Goal: Information Seeking & Learning: Learn about a topic

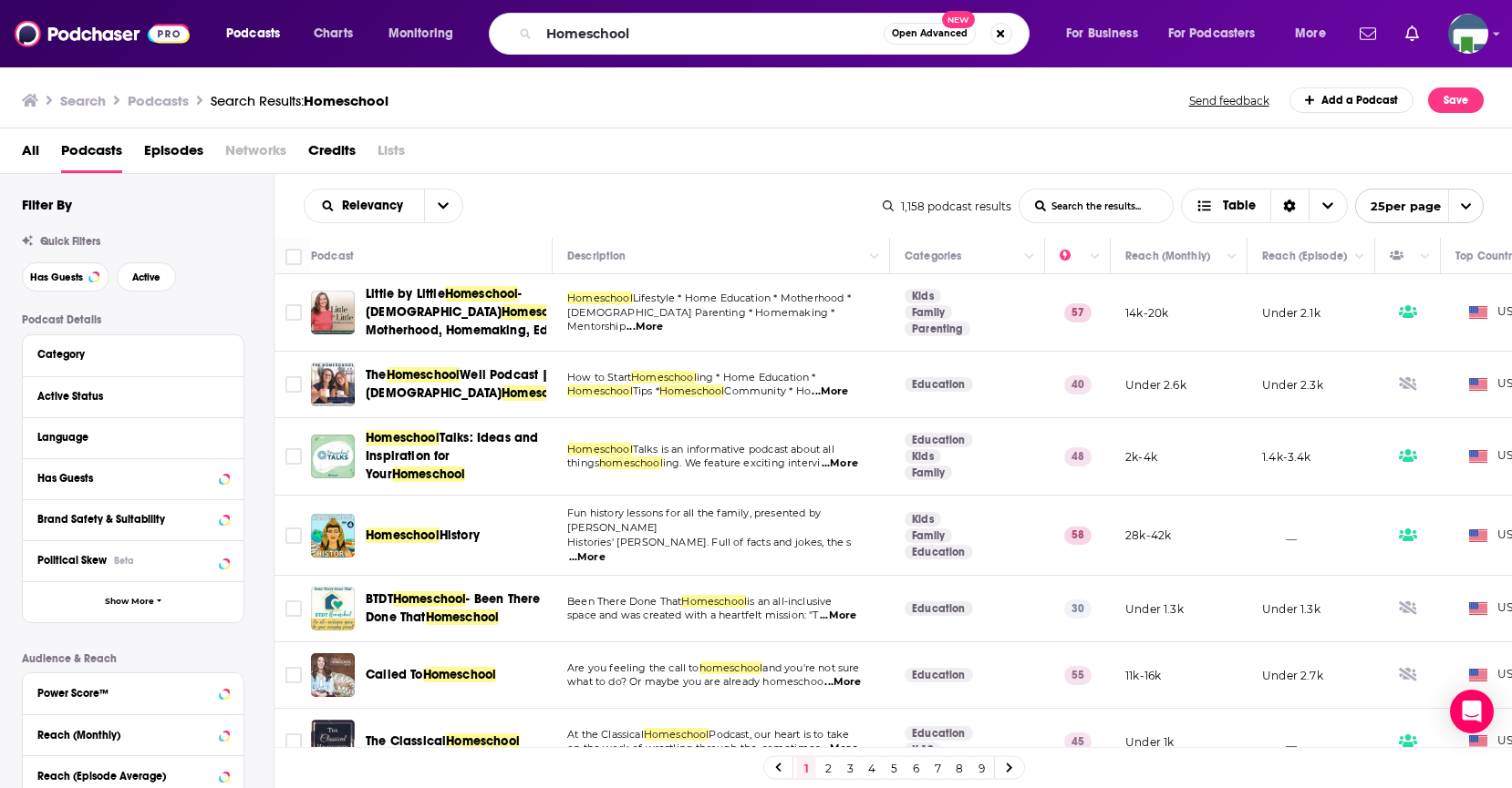
drag, startPoint x: 0, startPoint y: 0, endPoint x: 655, endPoint y: 46, distance: 656.6
click at [548, 31] on input "Homeschool" at bounding box center [711, 34] width 345 height 29
type input "[PERSON_NAME] bet [PERSON_NAME]"
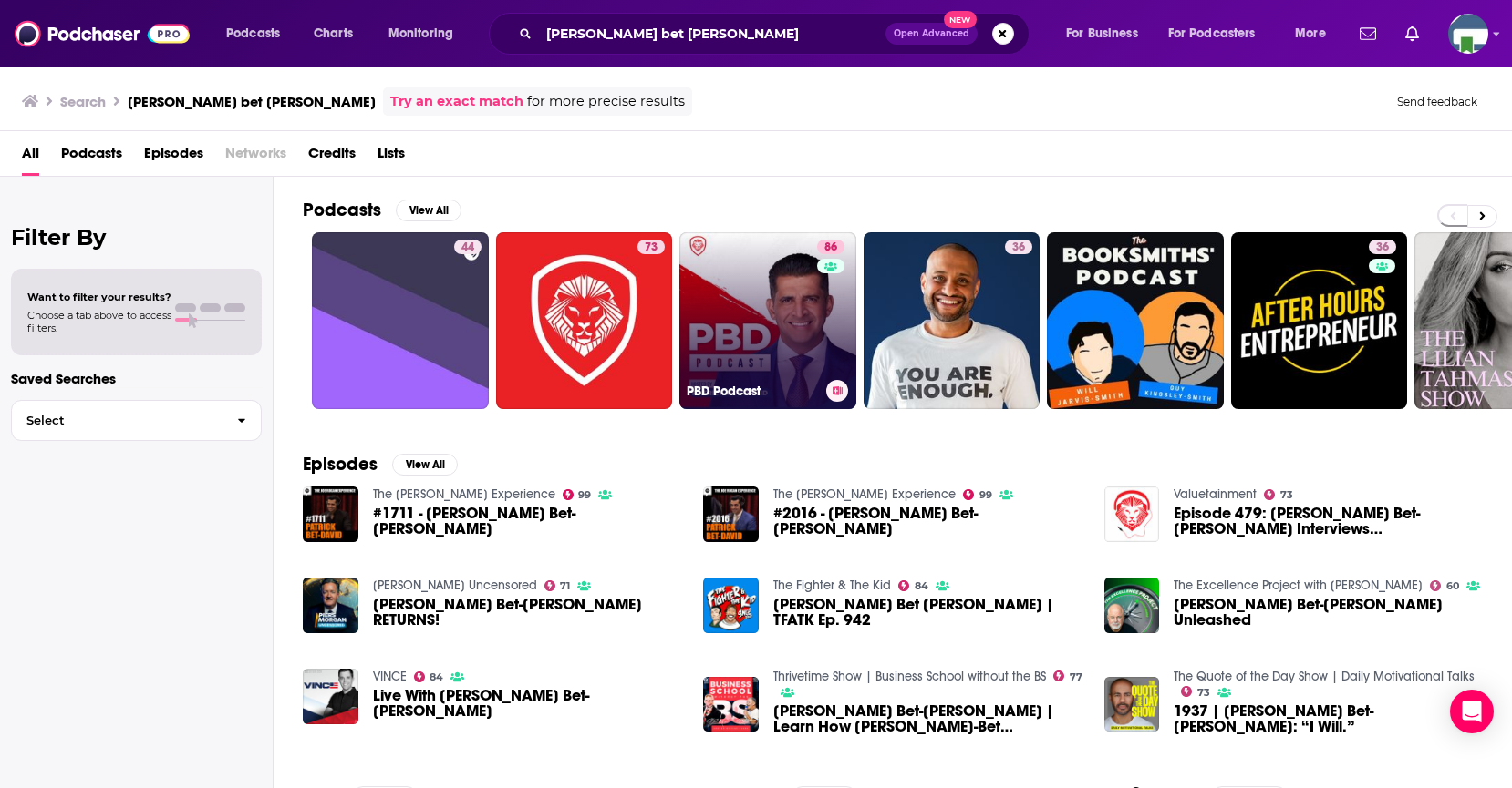
click at [793, 319] on link "86 PBD Podcast" at bounding box center [768, 321] width 177 height 177
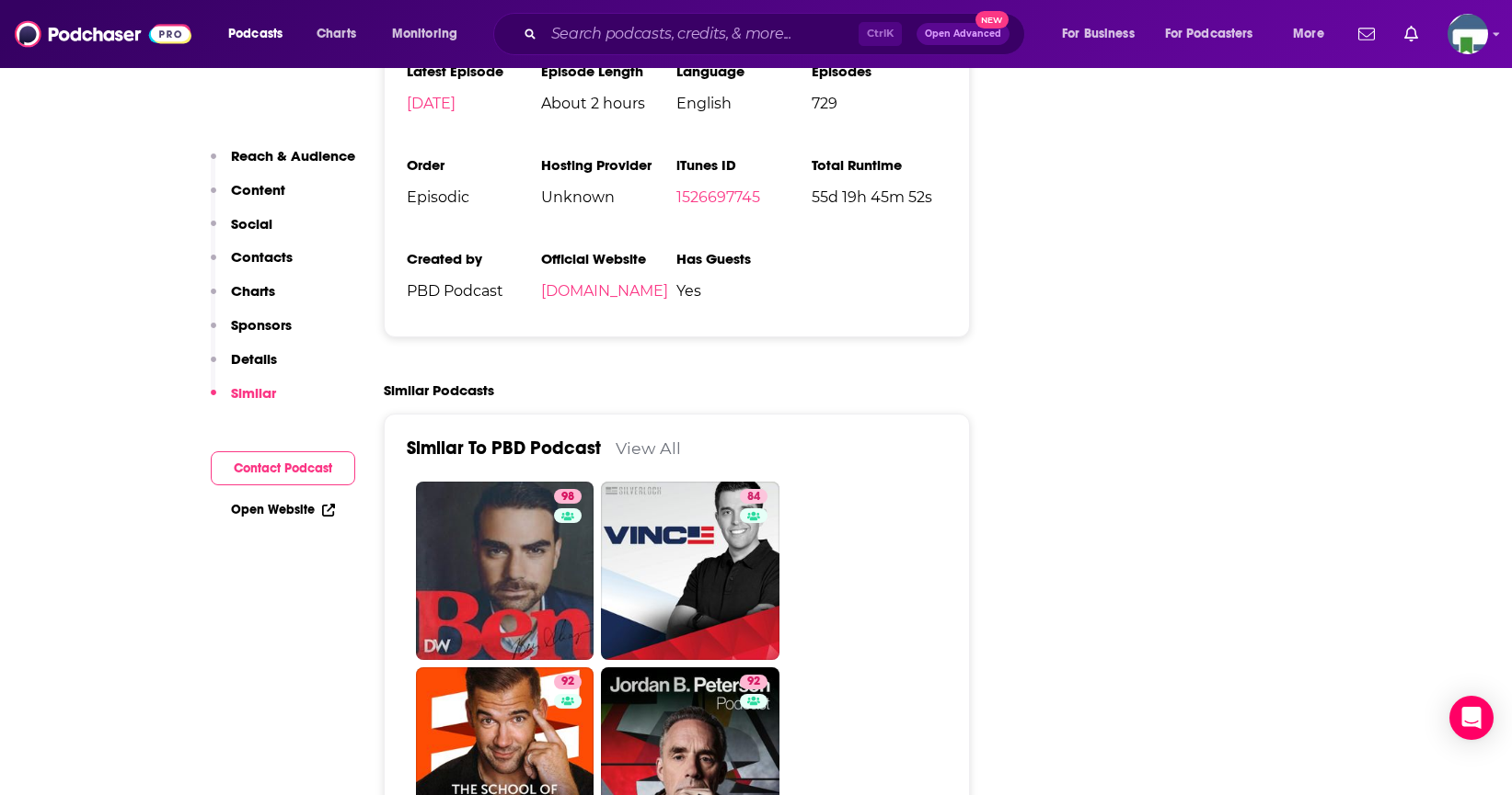
scroll to position [3678, 0]
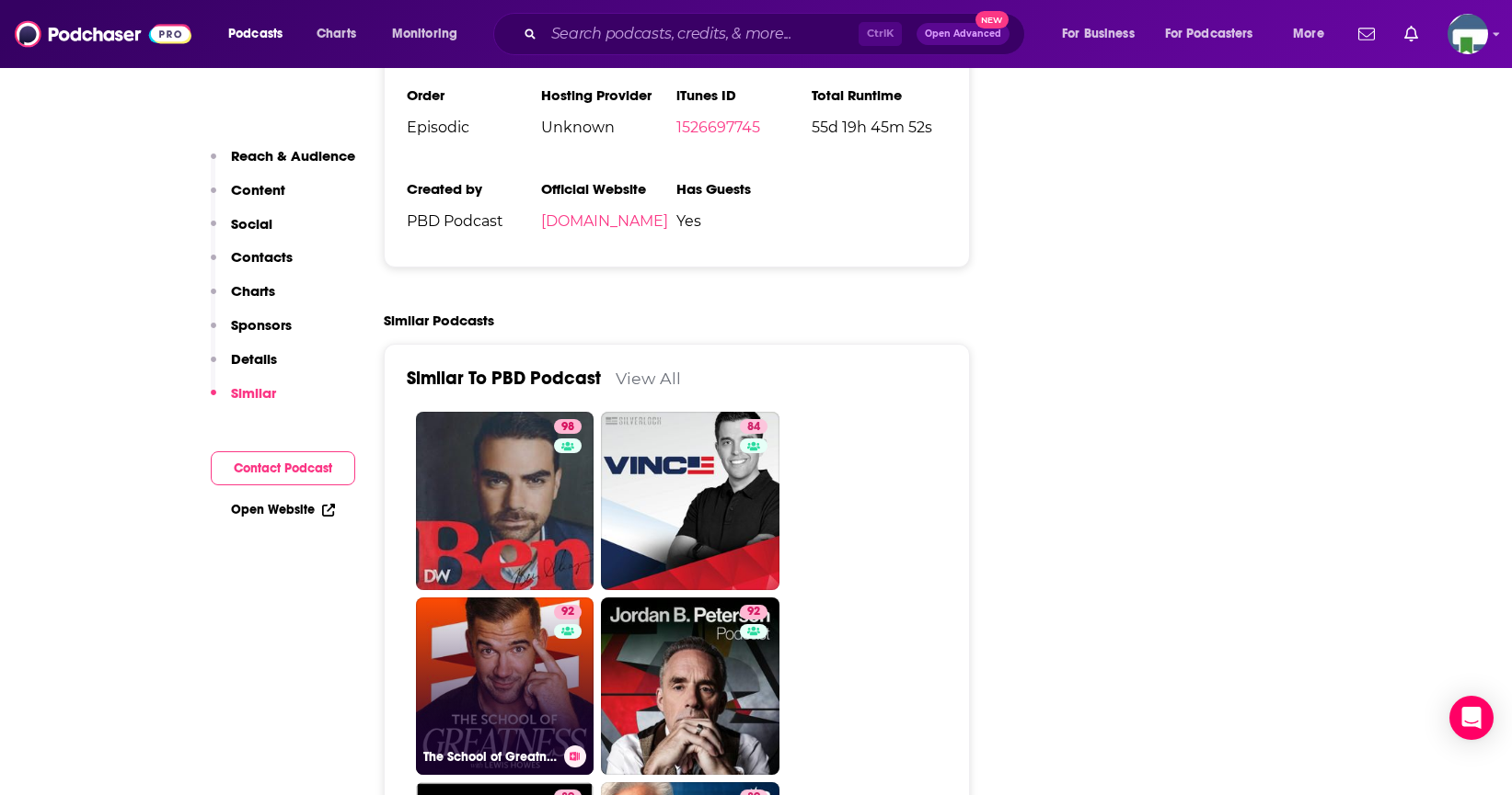
click at [516, 598] on link "92 The School of Greatness" at bounding box center [505, 687] width 179 height 179
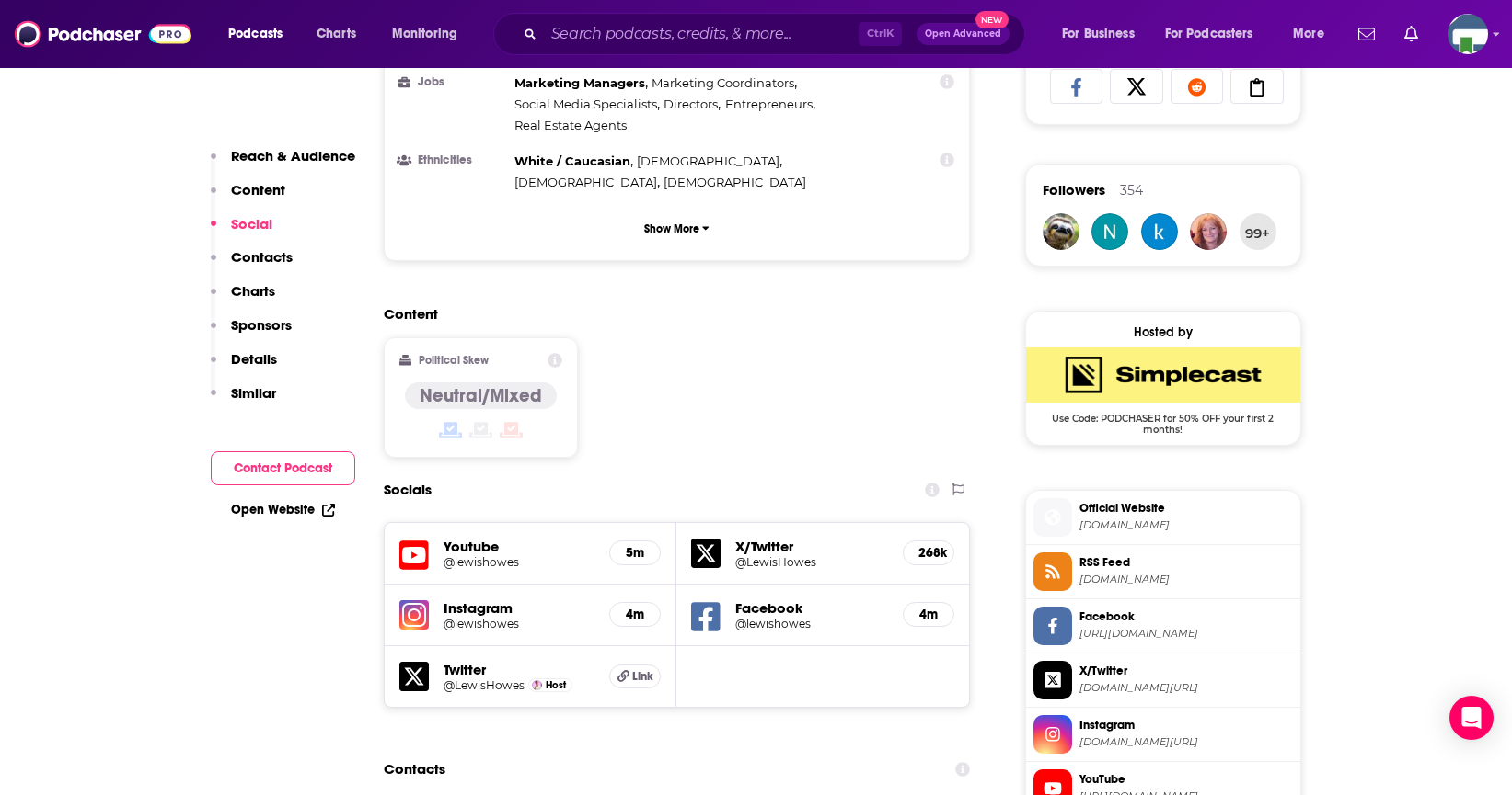
scroll to position [1380, 0]
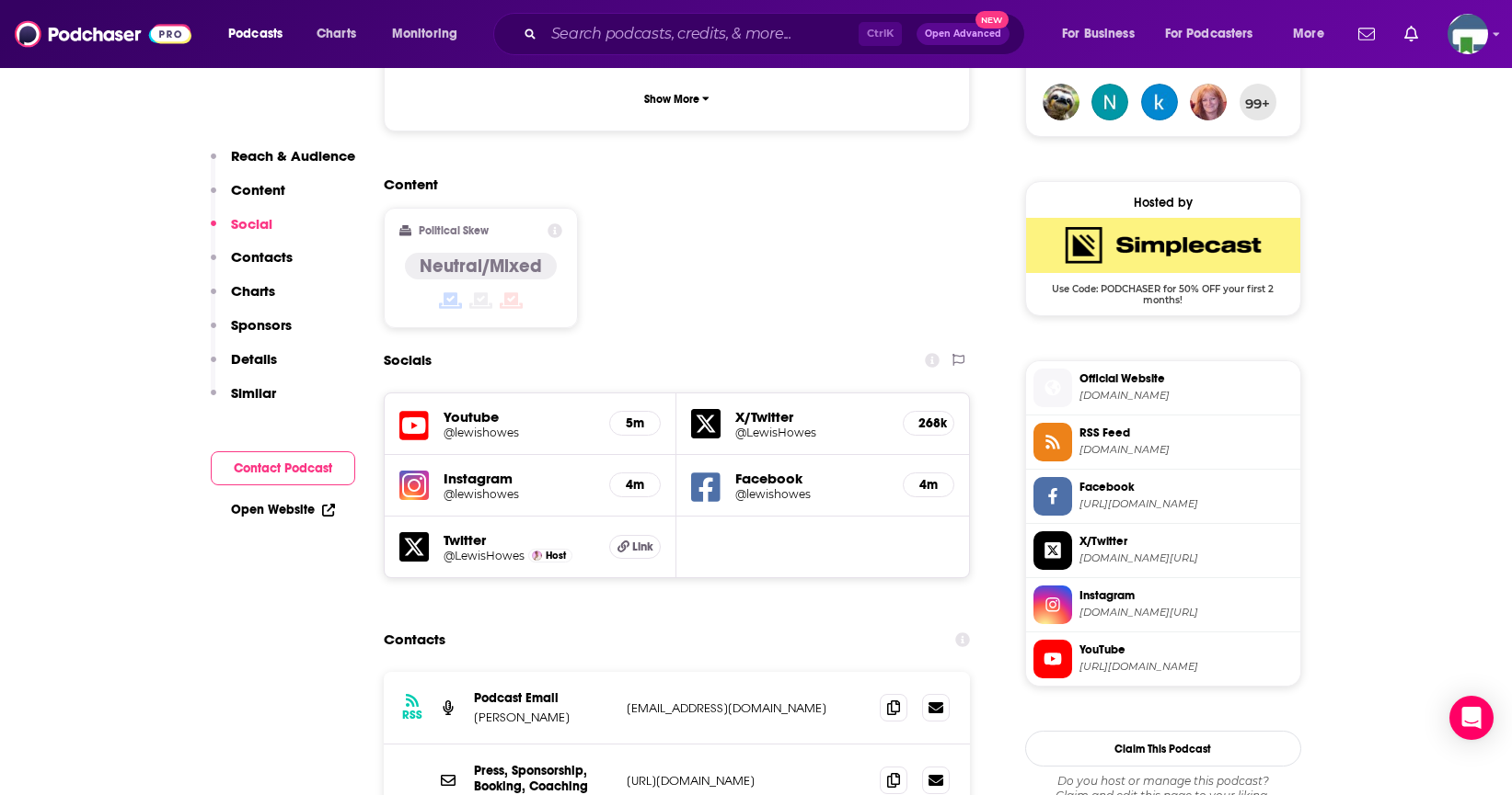
drag, startPoint x: 86, startPoint y: 560, endPoint x: 86, endPoint y: 539, distance: 21.0
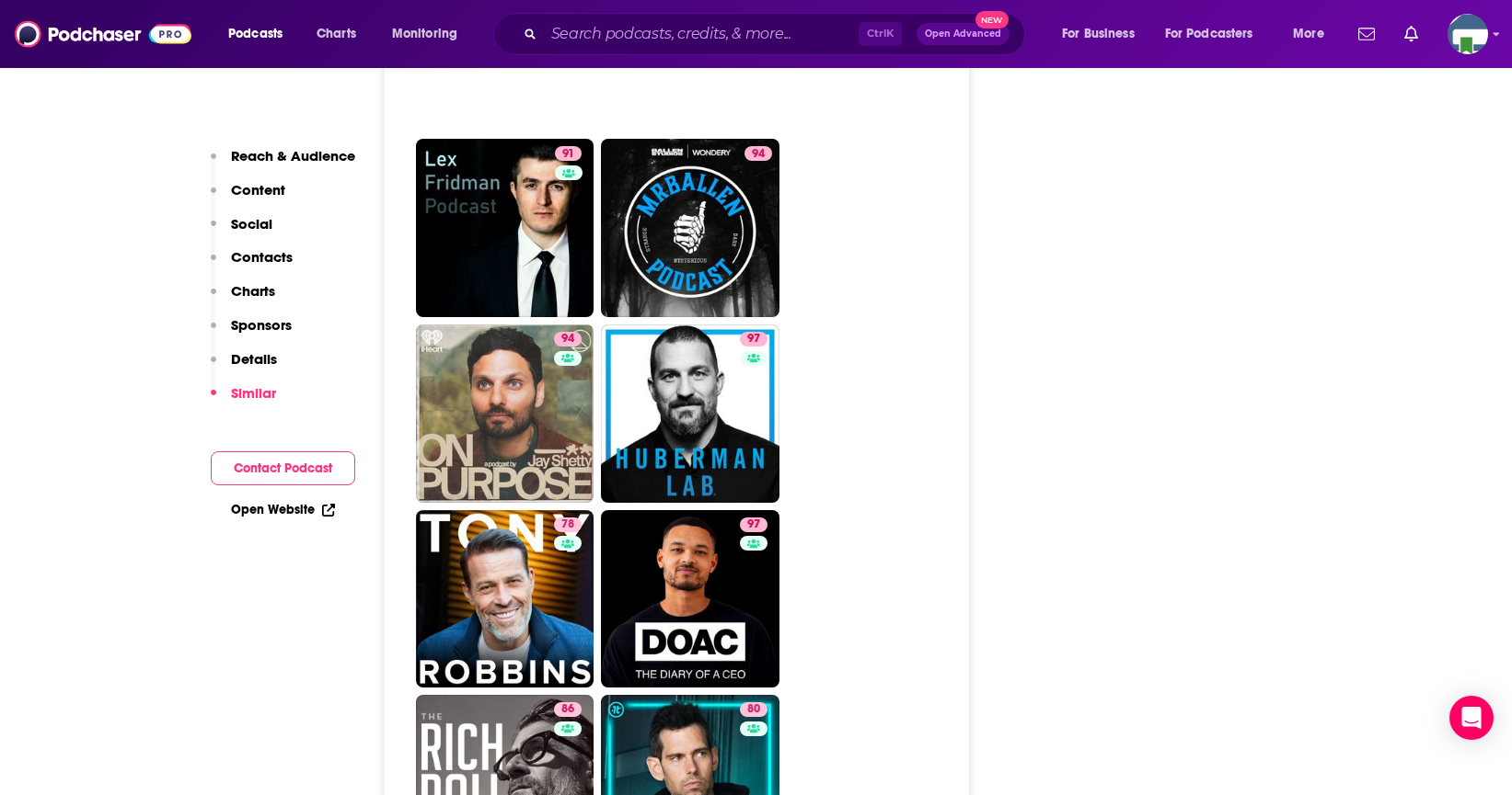
scroll to position [4138, 0]
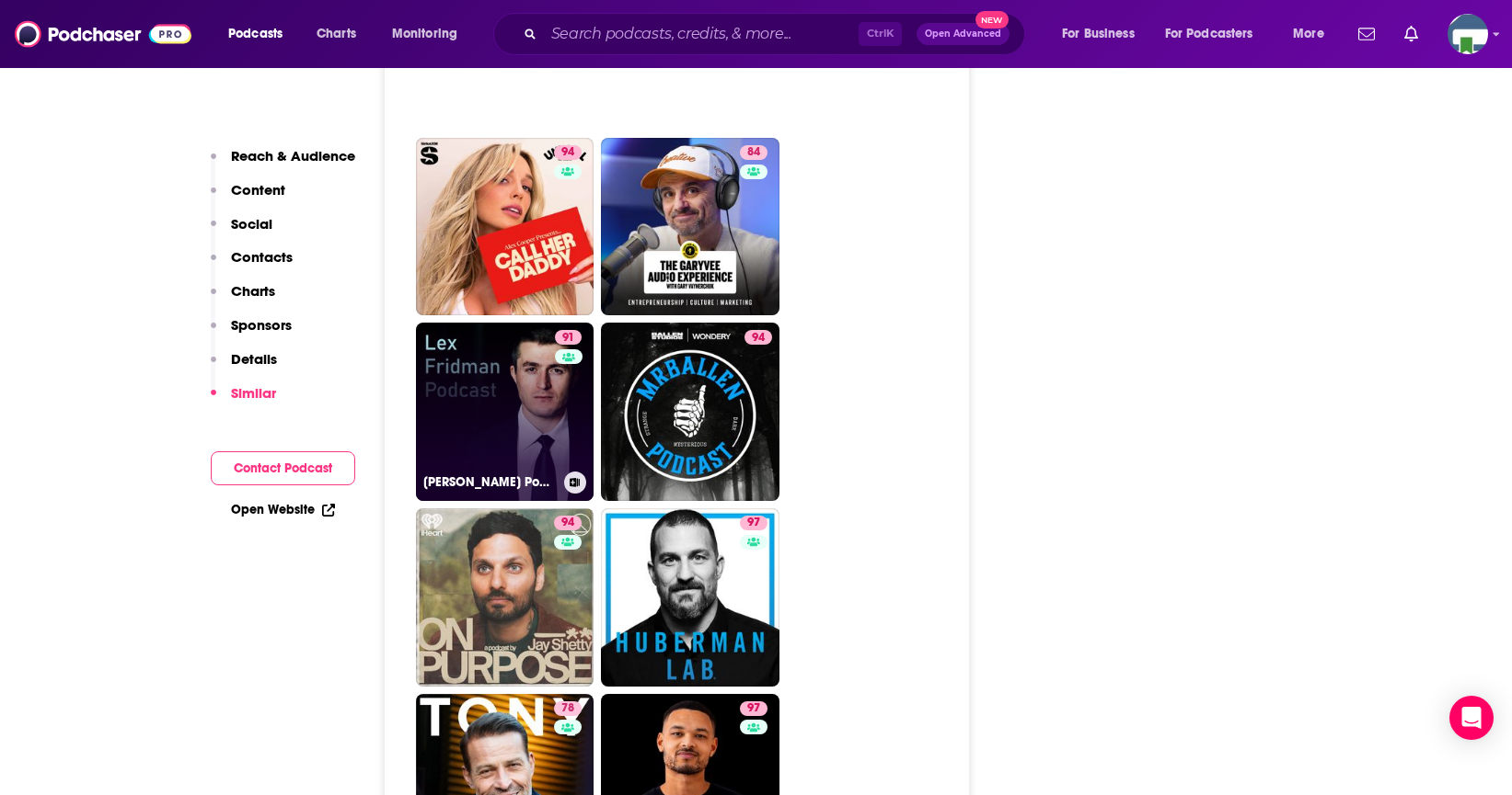
click at [529, 357] on link "91 [PERSON_NAME] Podcast" at bounding box center [505, 412] width 179 height 179
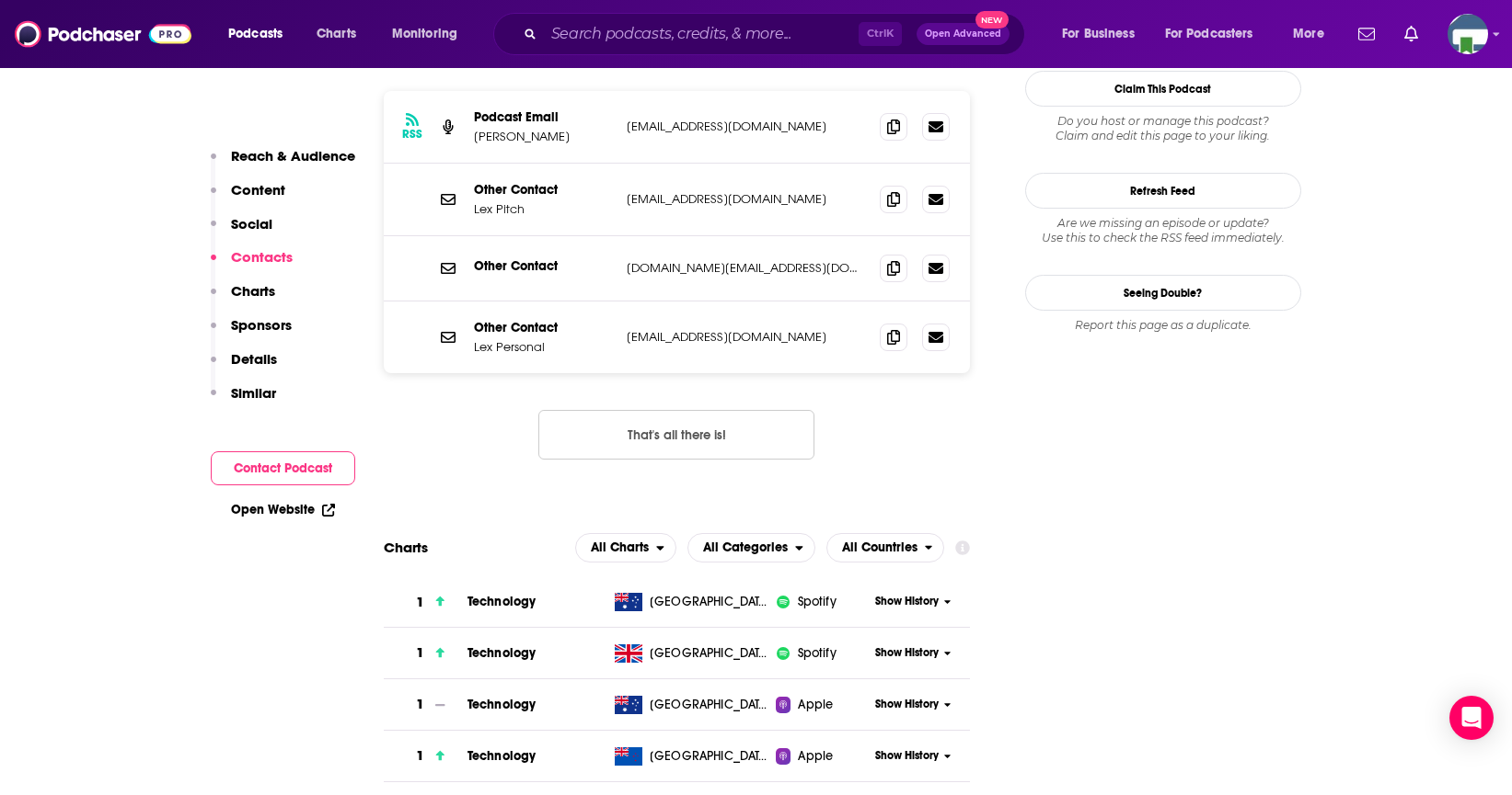
scroll to position [1380, 0]
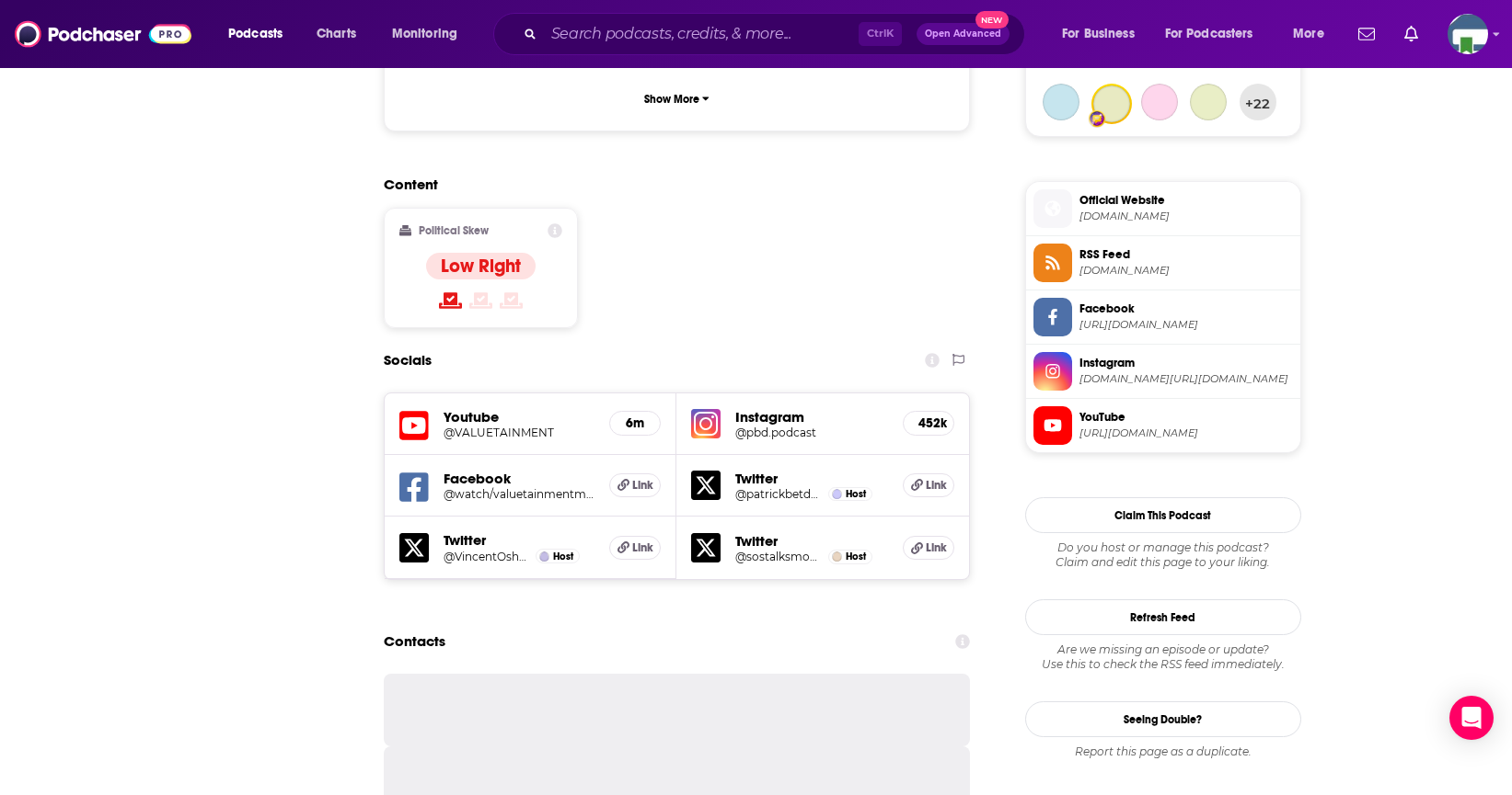
type input "[URL][DOMAIN_NAME]"
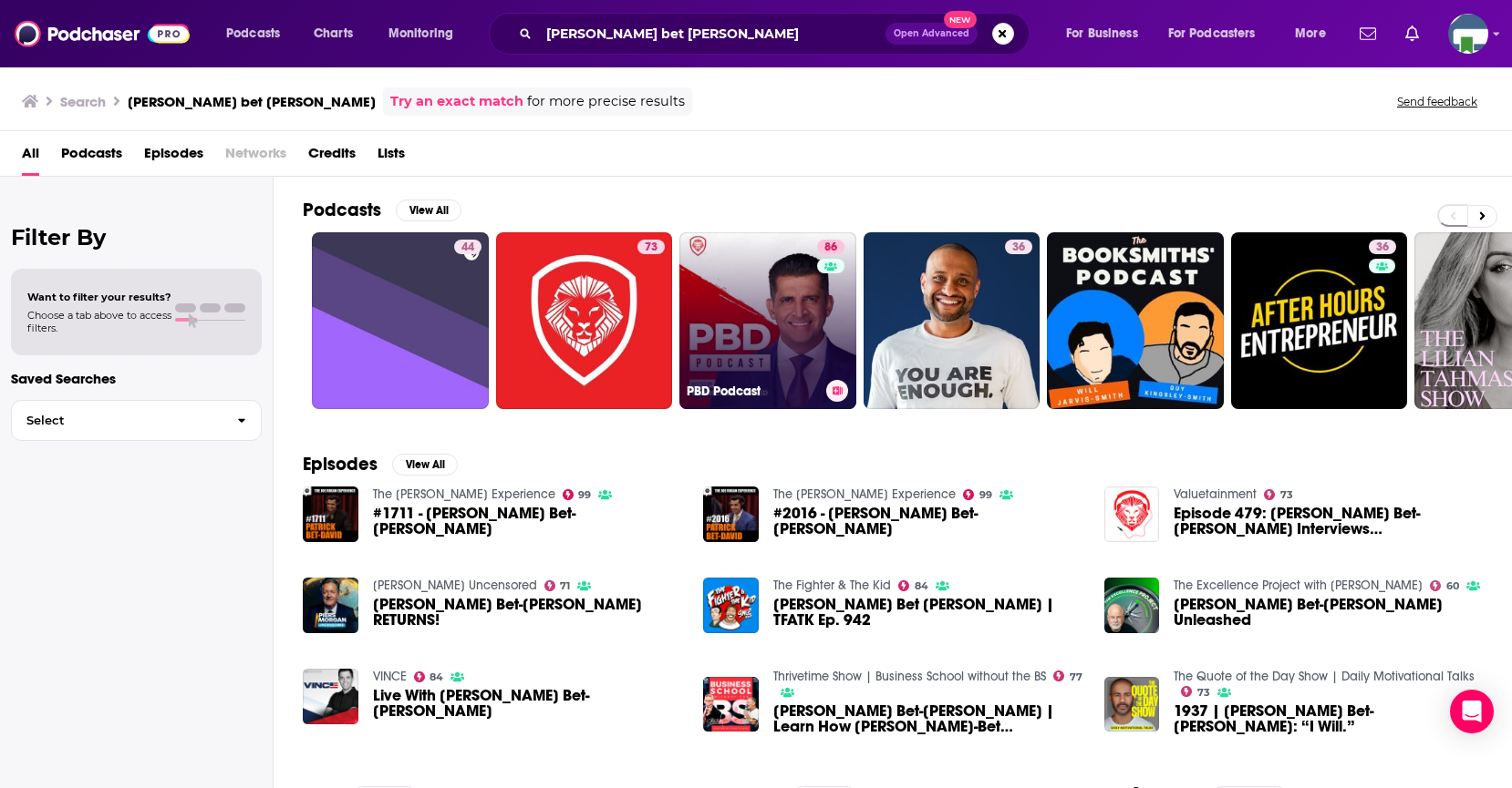
click at [742, 334] on link "86 PBD Podcast" at bounding box center [768, 321] width 177 height 177
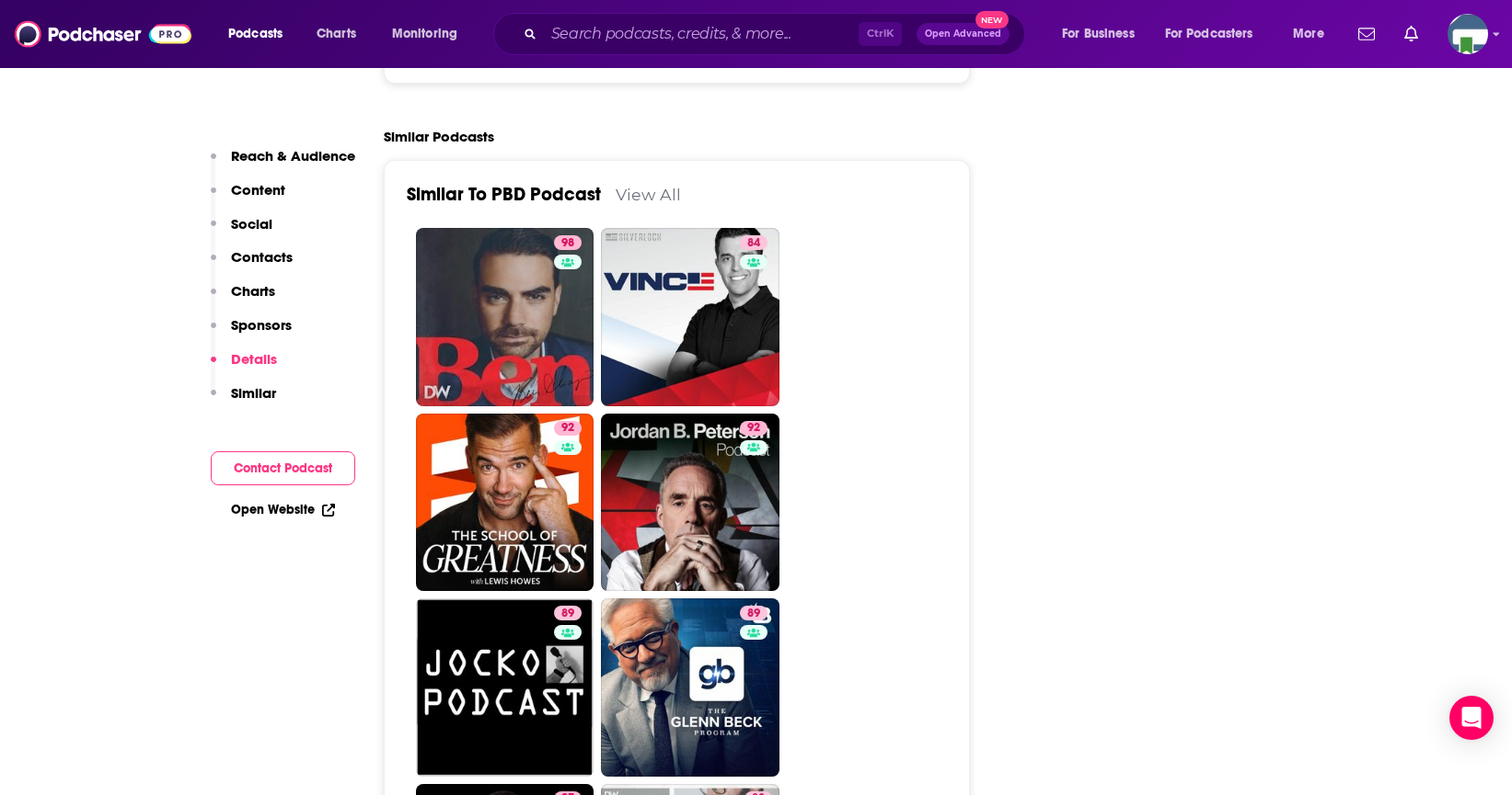
scroll to position [4047, 0]
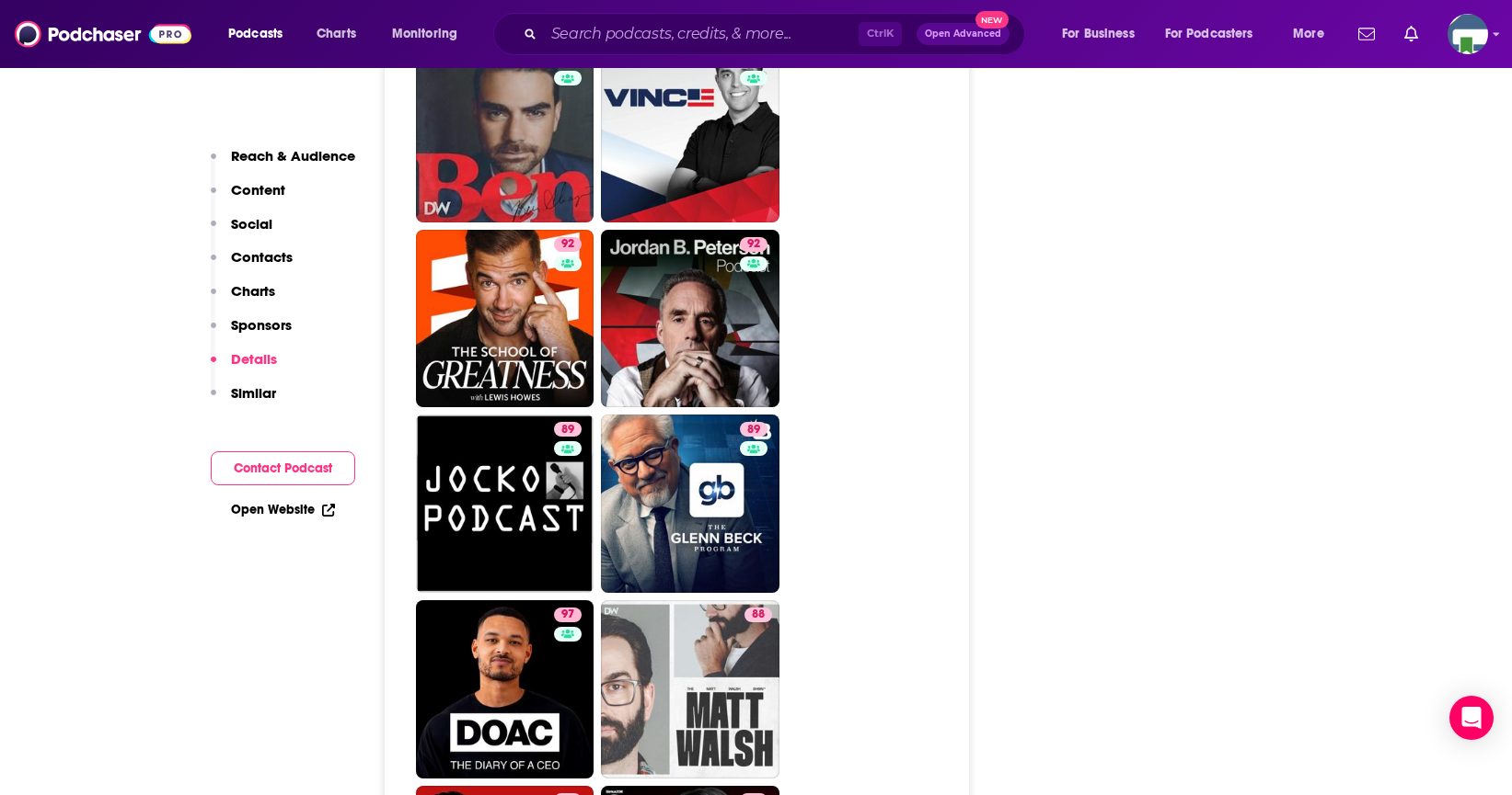
click at [125, 368] on div "About Insights Episodes 729 Reviews 2 Credits 56 Lists 32 Similar Podcast Insig…" at bounding box center [756, 554] width 1512 height 8603
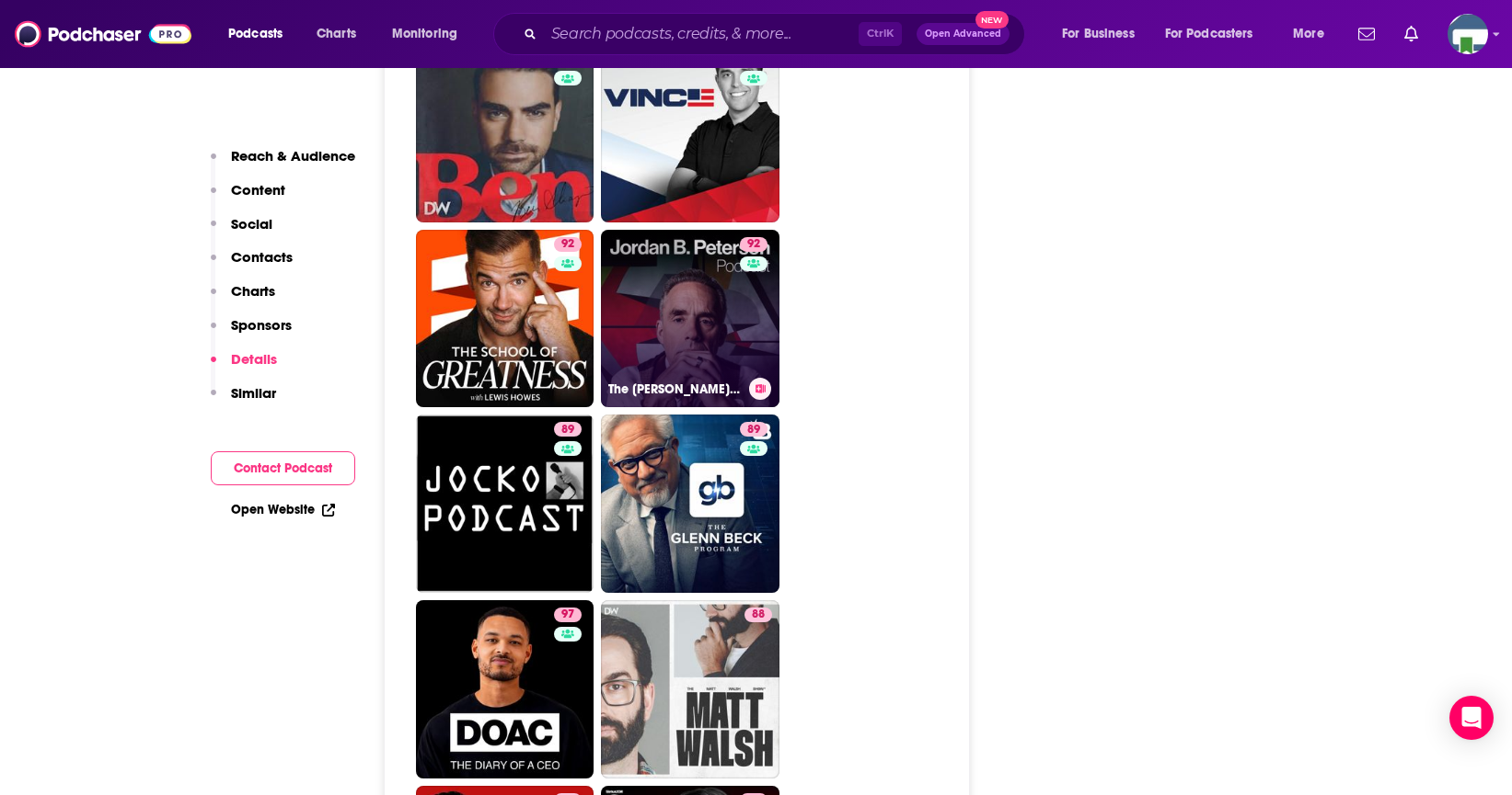
click at [706, 244] on link "92 The [PERSON_NAME] [PERSON_NAME] Podcast" at bounding box center [690, 319] width 179 height 179
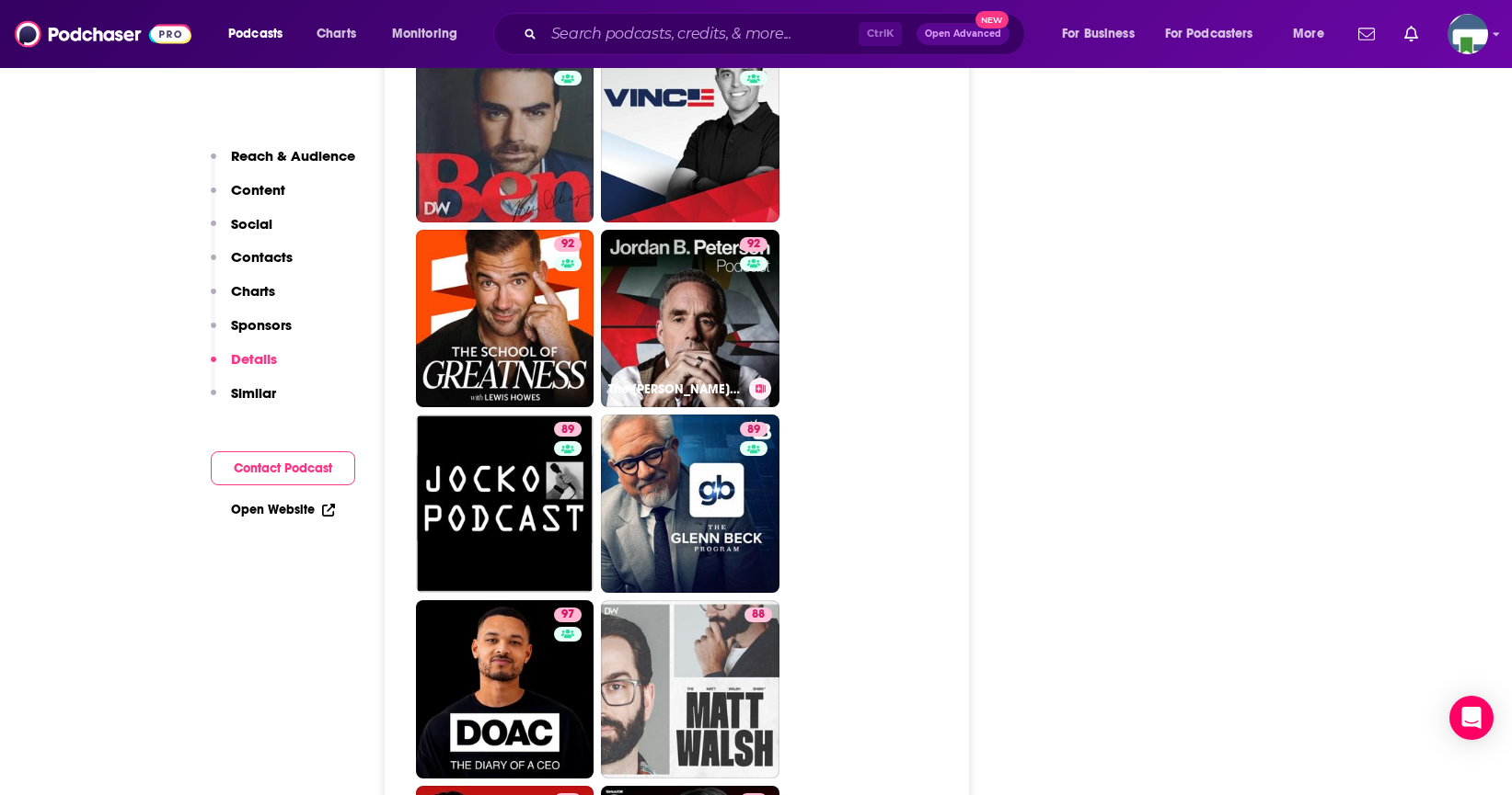
type input "[URL][DOMAIN_NAME][PERSON_NAME]"
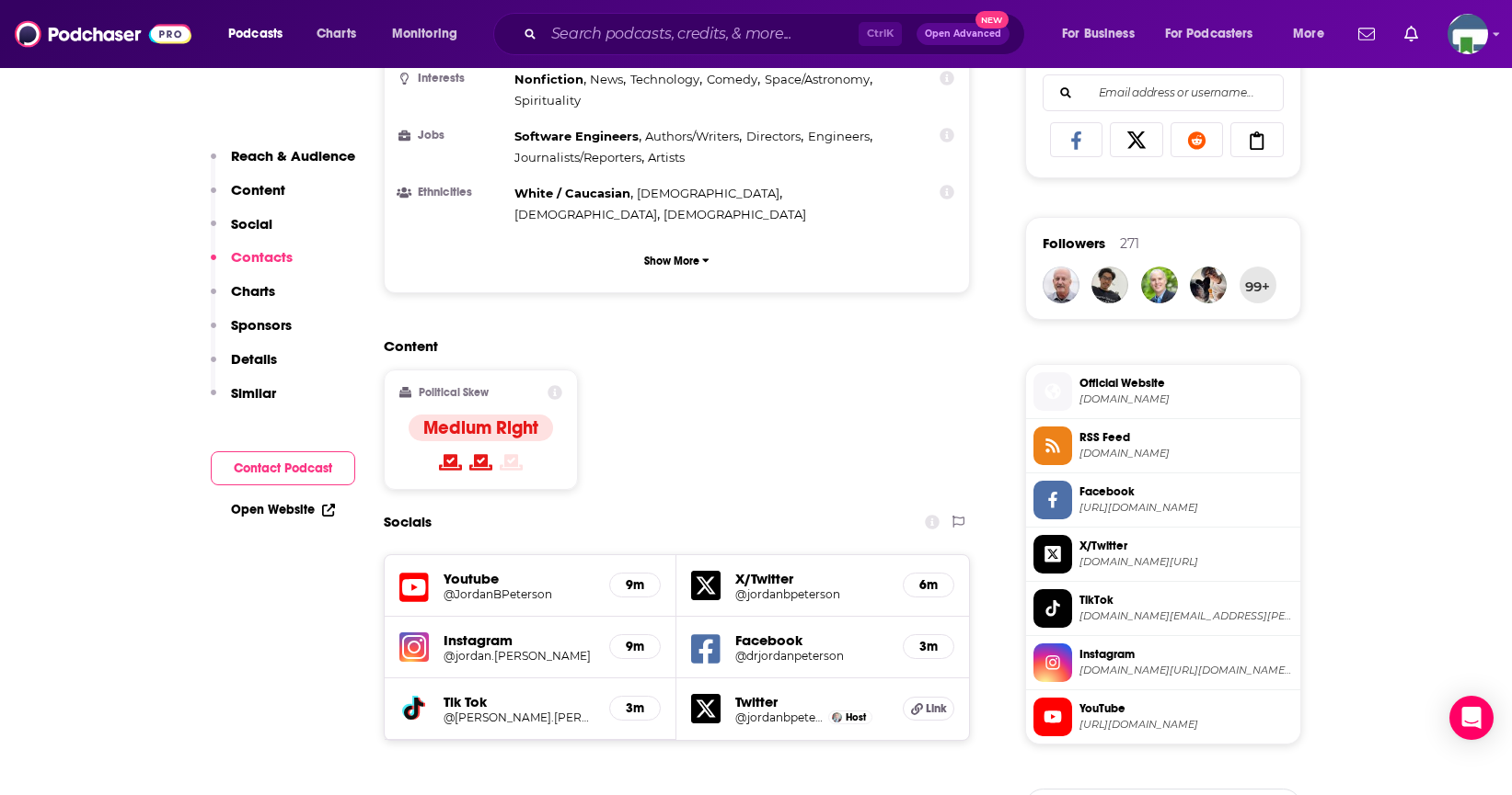
scroll to position [1563, 0]
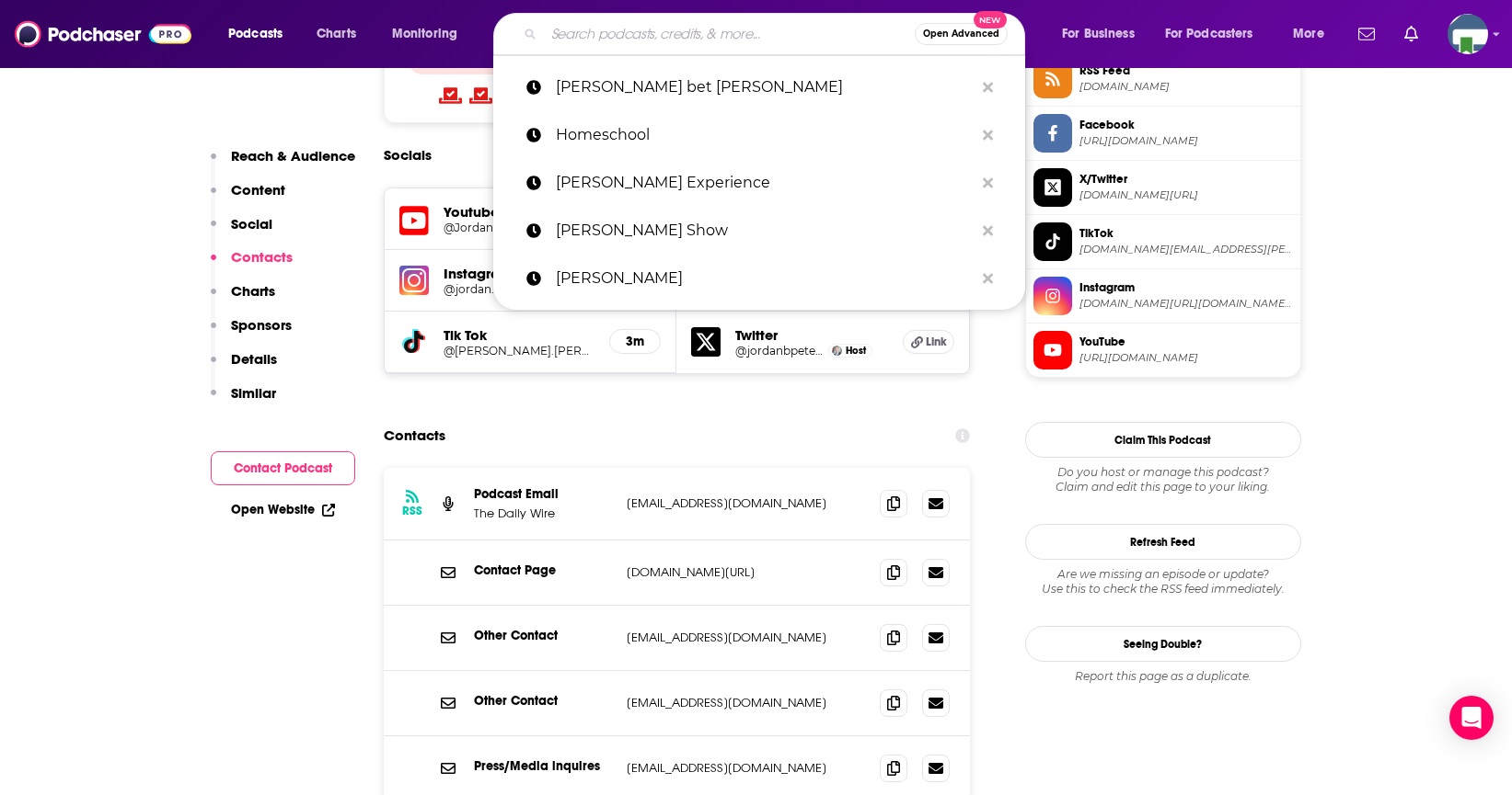
click at [584, 29] on input "Search podcasts, credits, & more..." at bounding box center [728, 34] width 371 height 29
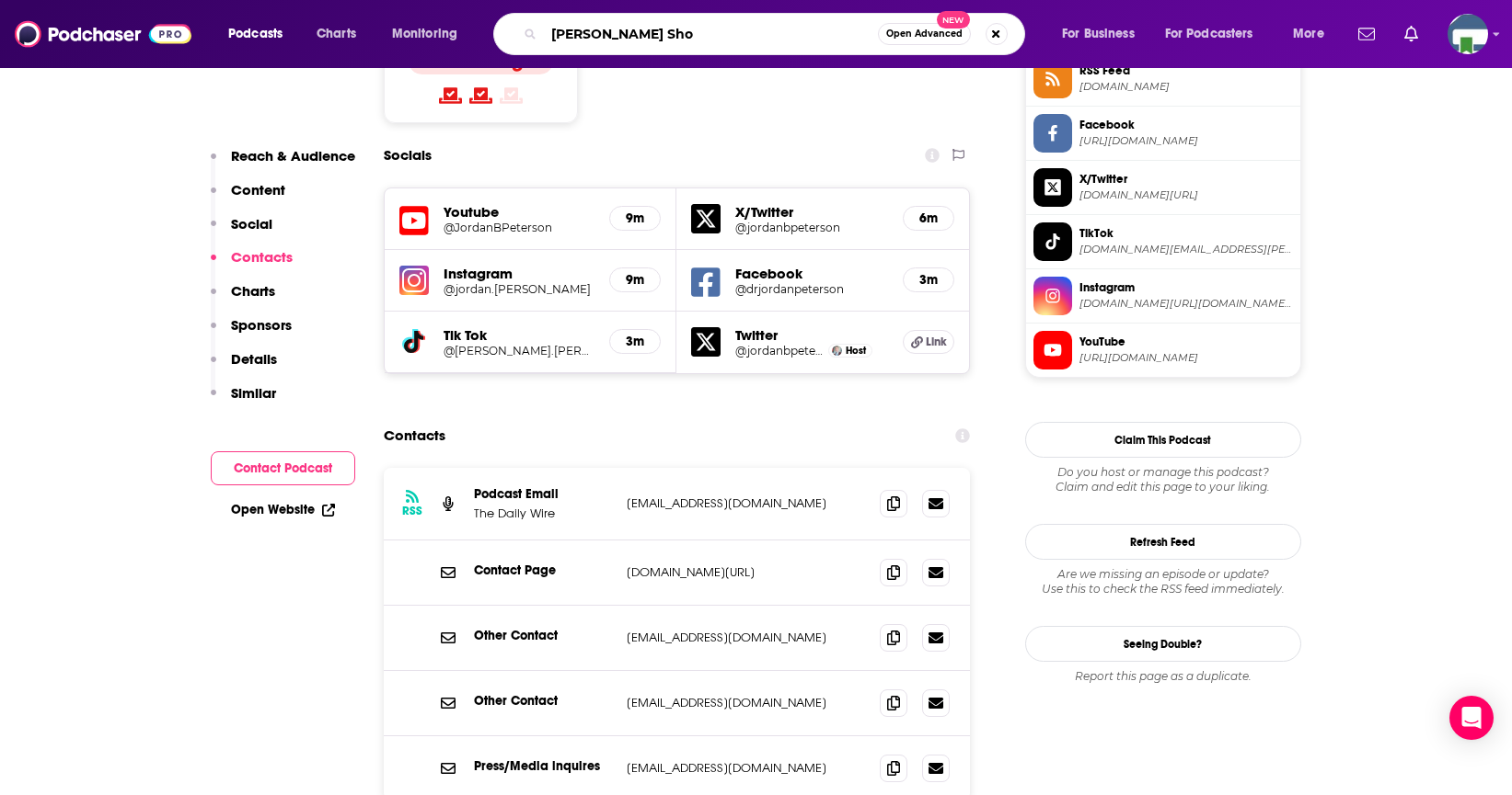
type input "[PERSON_NAME] Show"
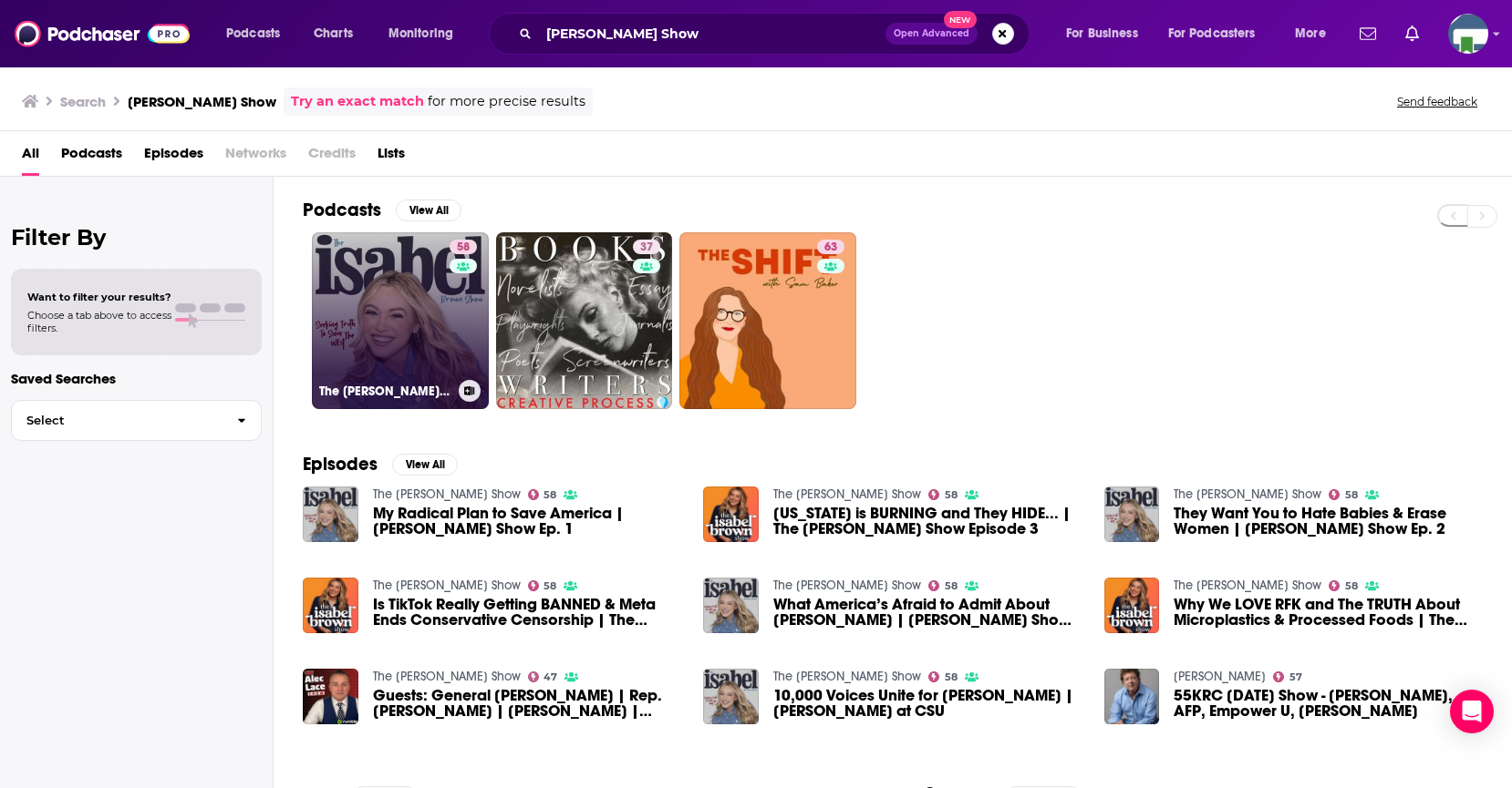
click at [414, 305] on link "58 The [PERSON_NAME] Show" at bounding box center [400, 321] width 177 height 177
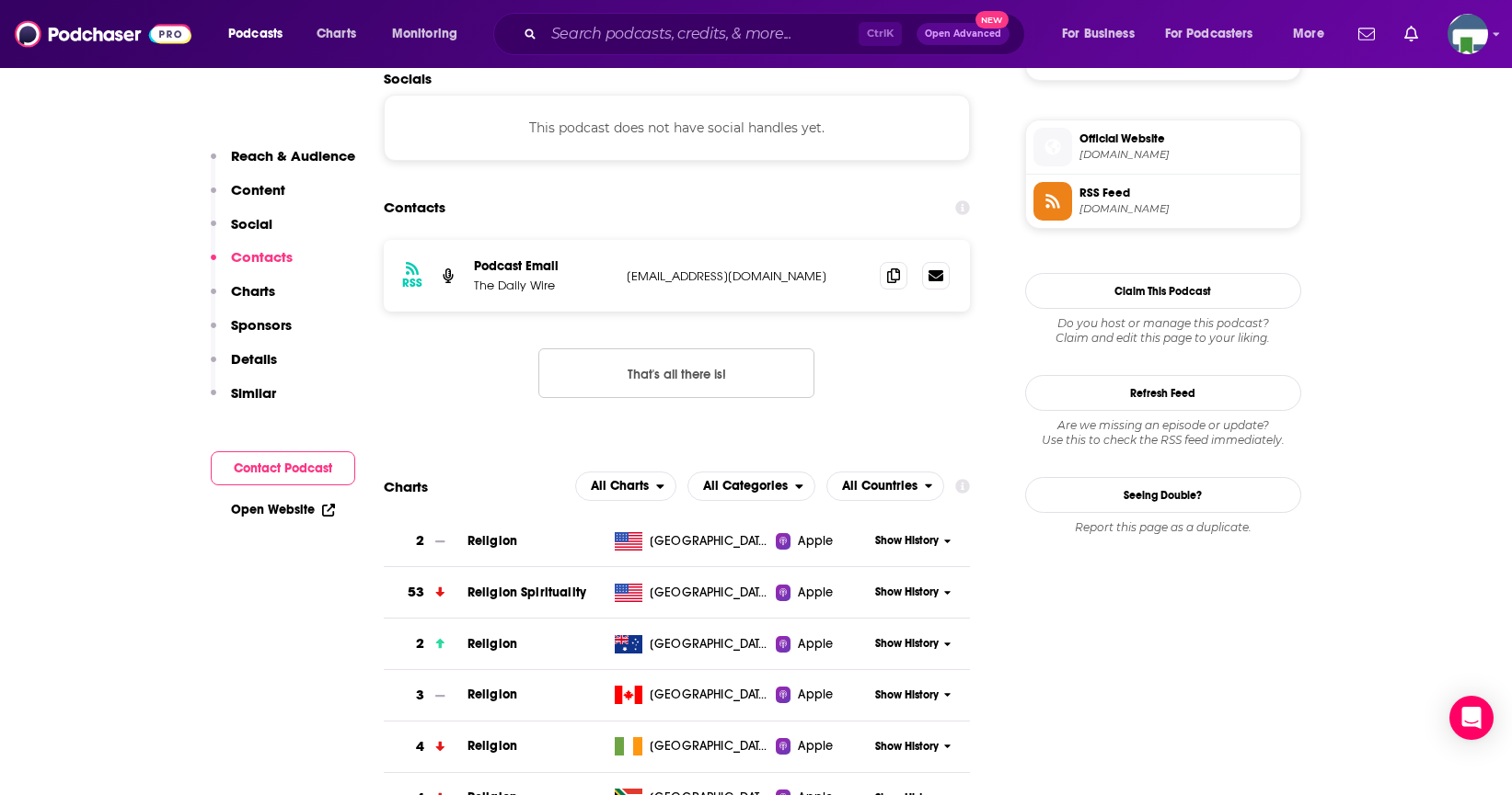
scroll to position [1380, 0]
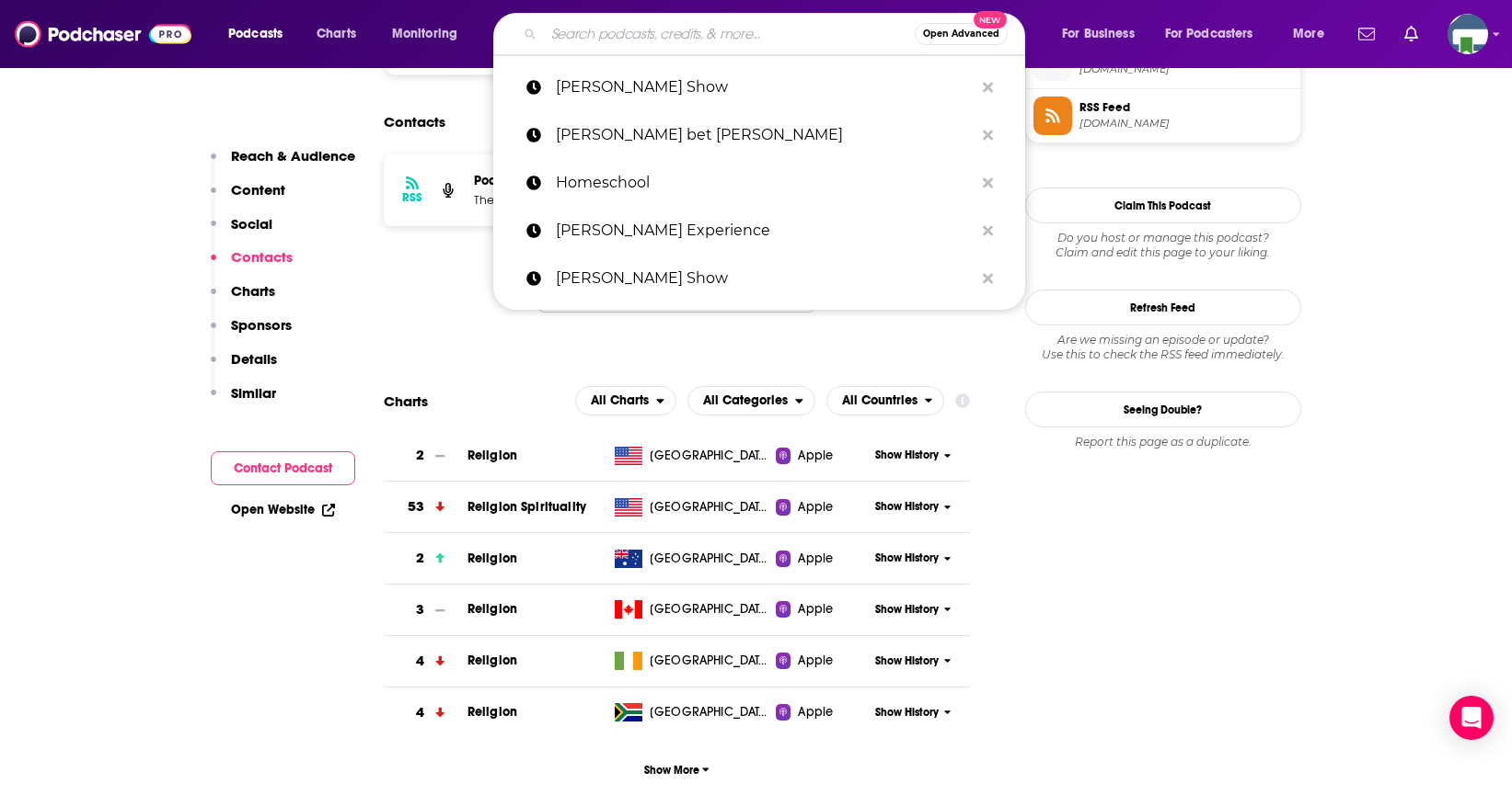
click at [580, 22] on input "Search podcasts, credits, & more..." at bounding box center [728, 34] width 371 height 29
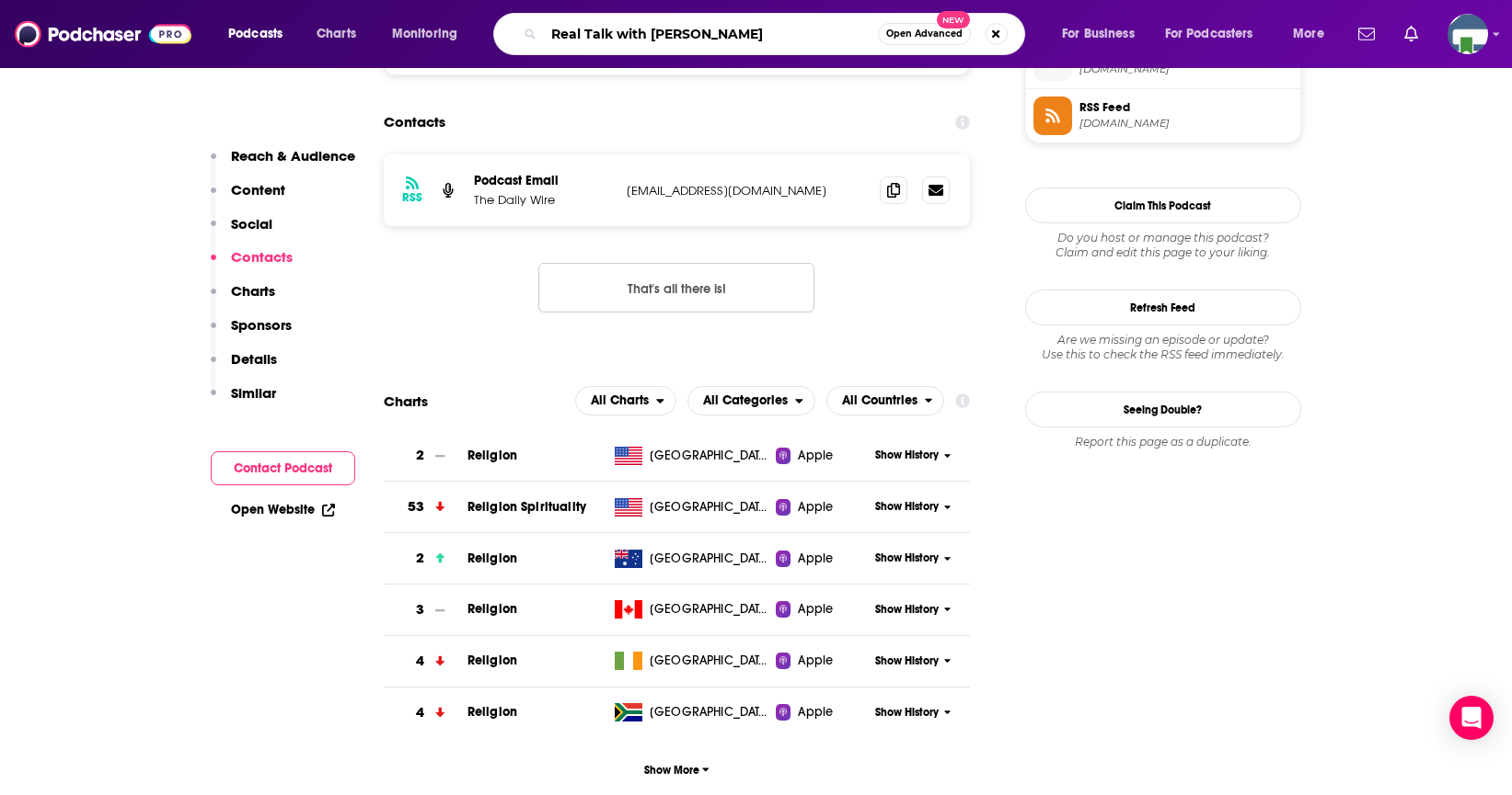
type input "Real Talk with [PERSON_NAME]"
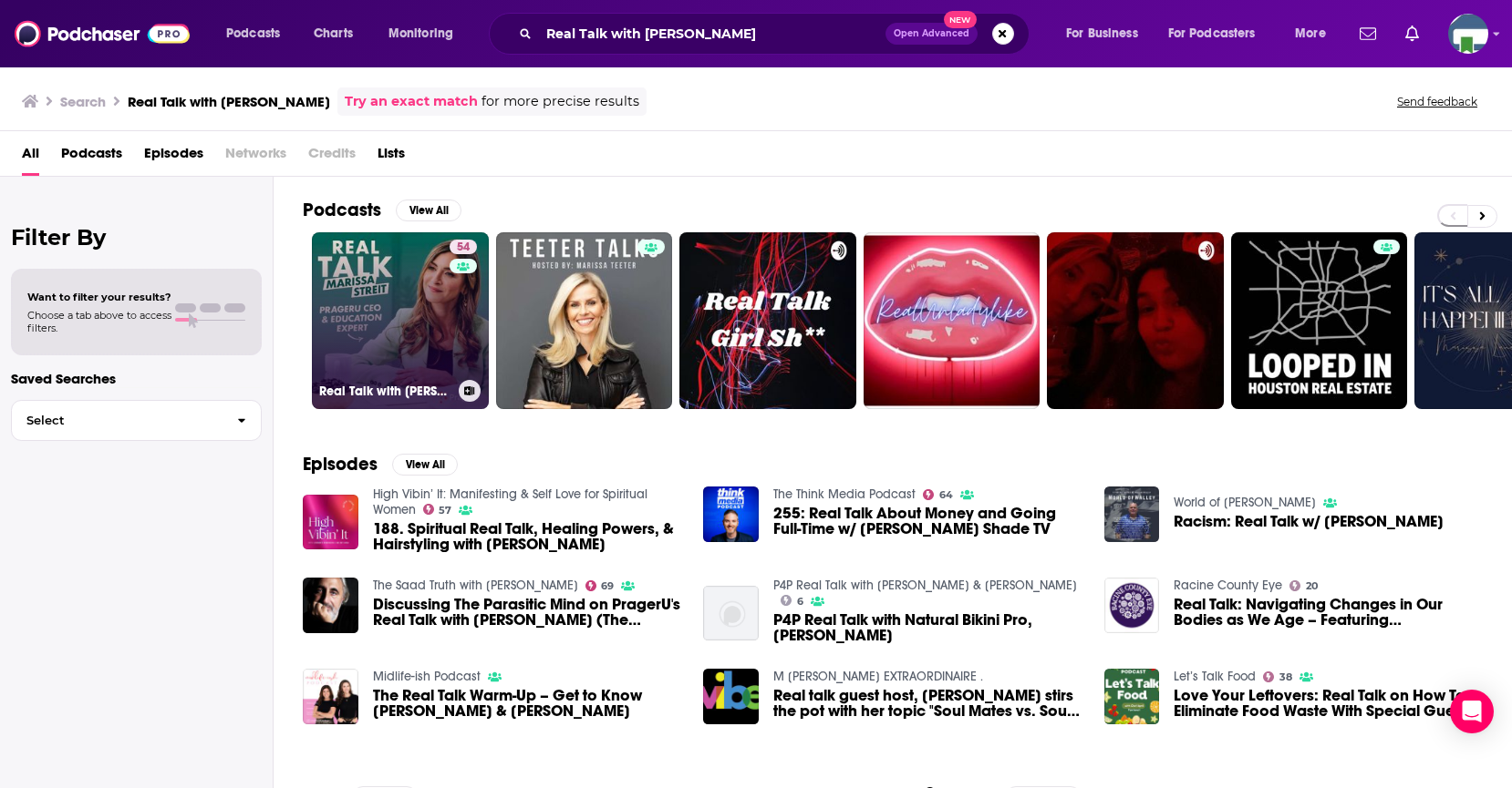
click at [429, 323] on link "54 Real Talk with [PERSON_NAME]" at bounding box center [400, 321] width 177 height 177
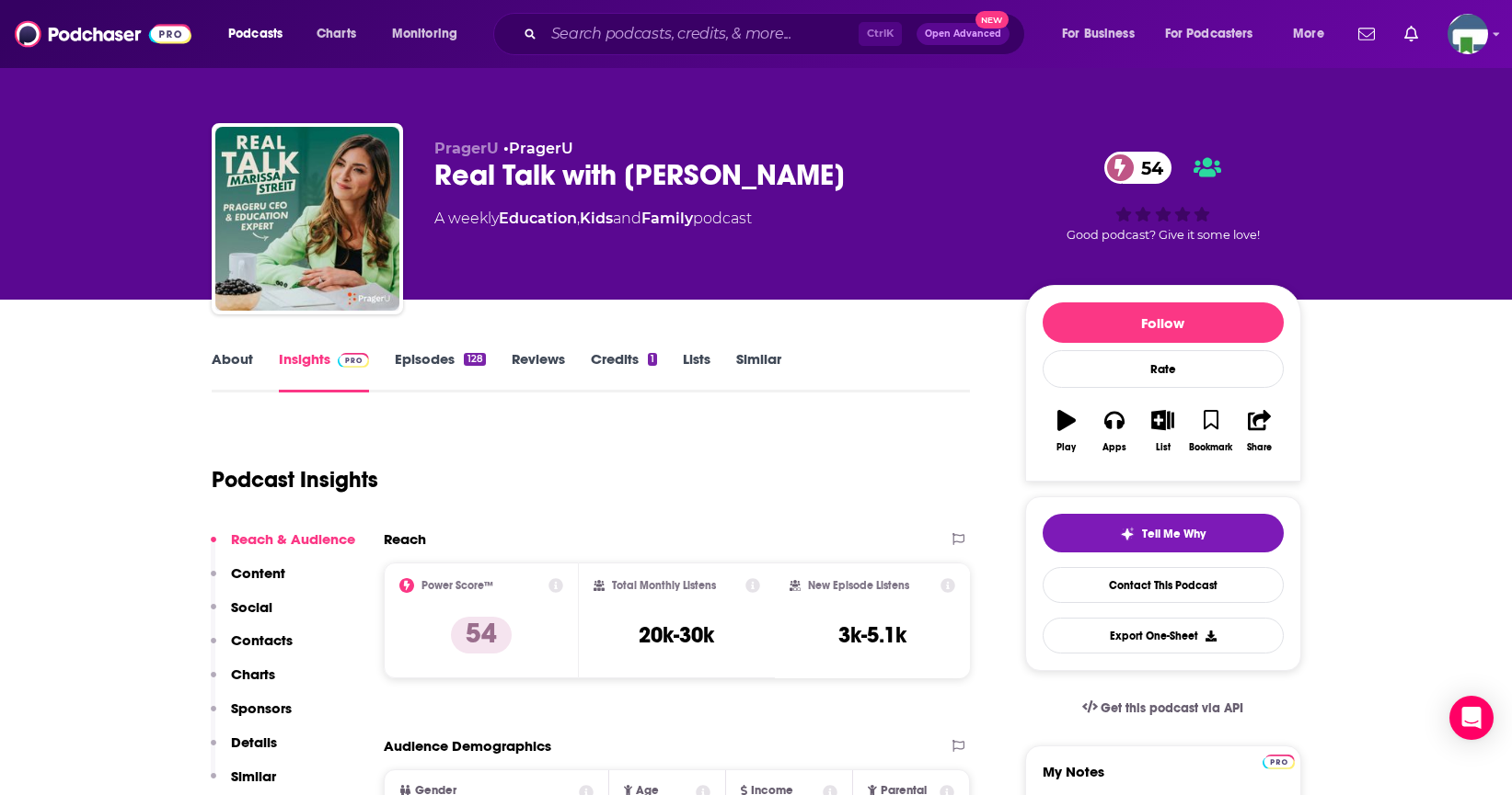
click at [236, 359] on link "About" at bounding box center [232, 371] width 41 height 42
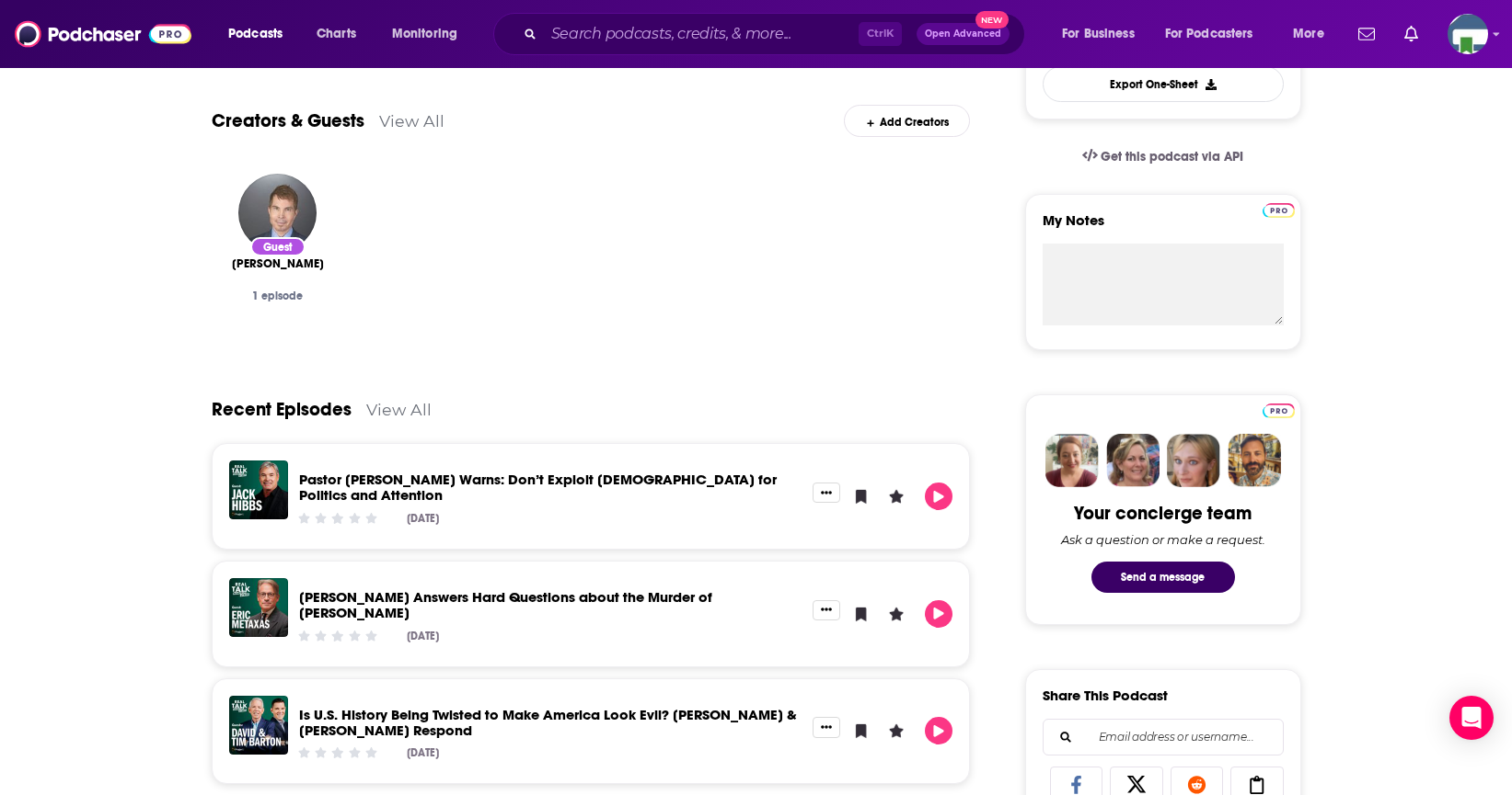
scroll to position [827, 0]
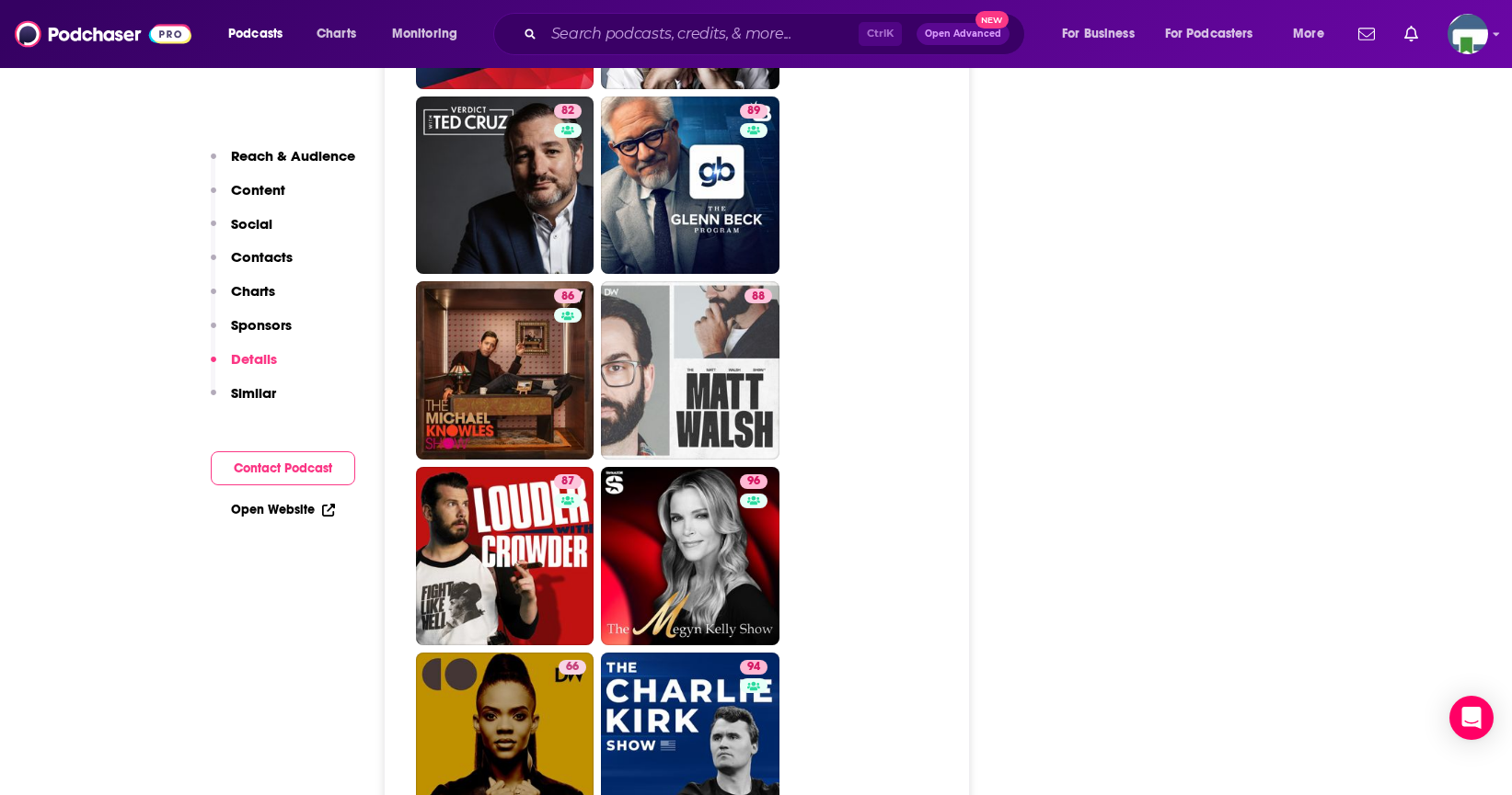
scroll to position [3863, 0]
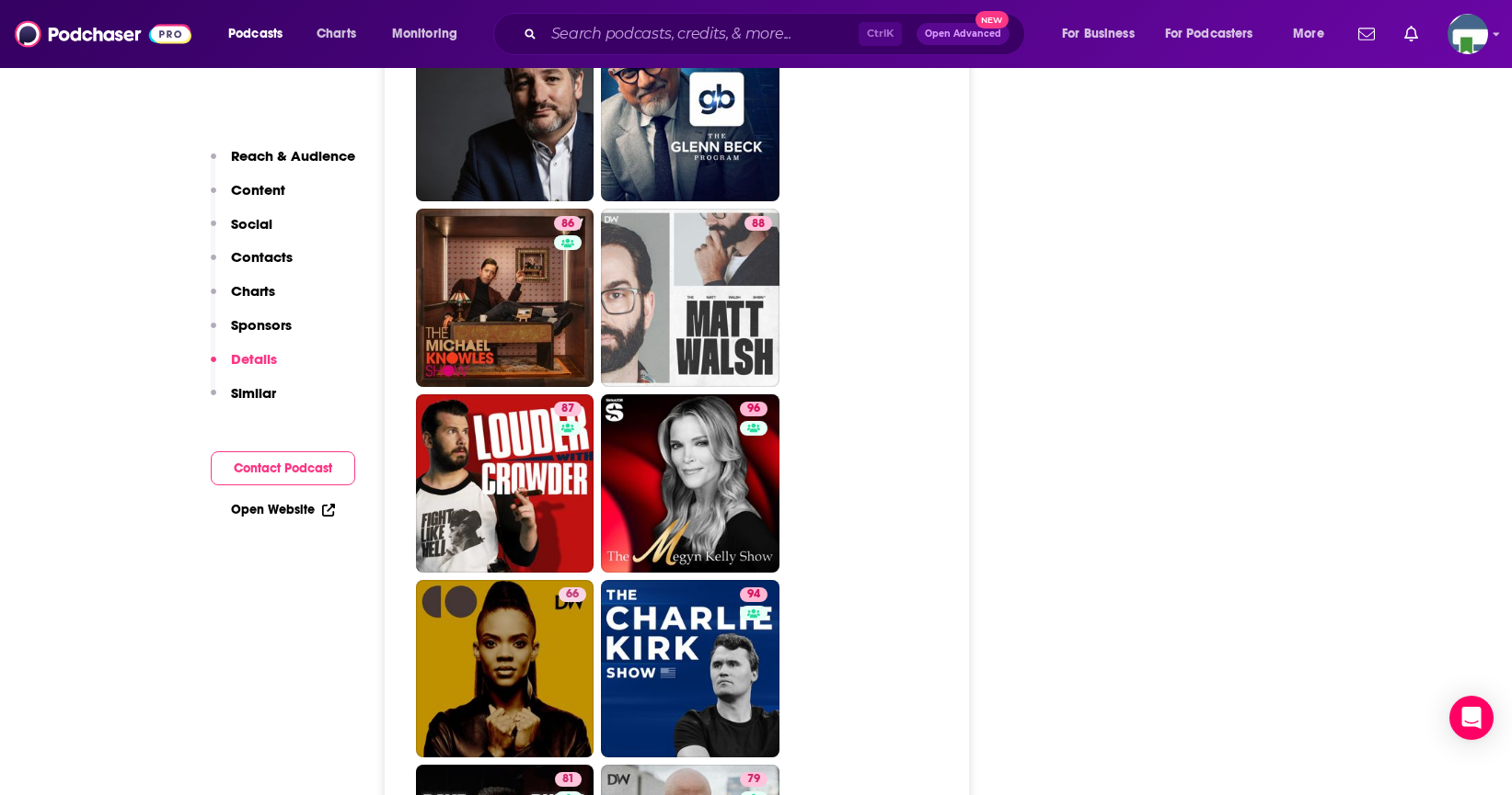
click at [609, 32] on input "Search podcasts, credits, & more..." at bounding box center [701, 34] width 315 height 29
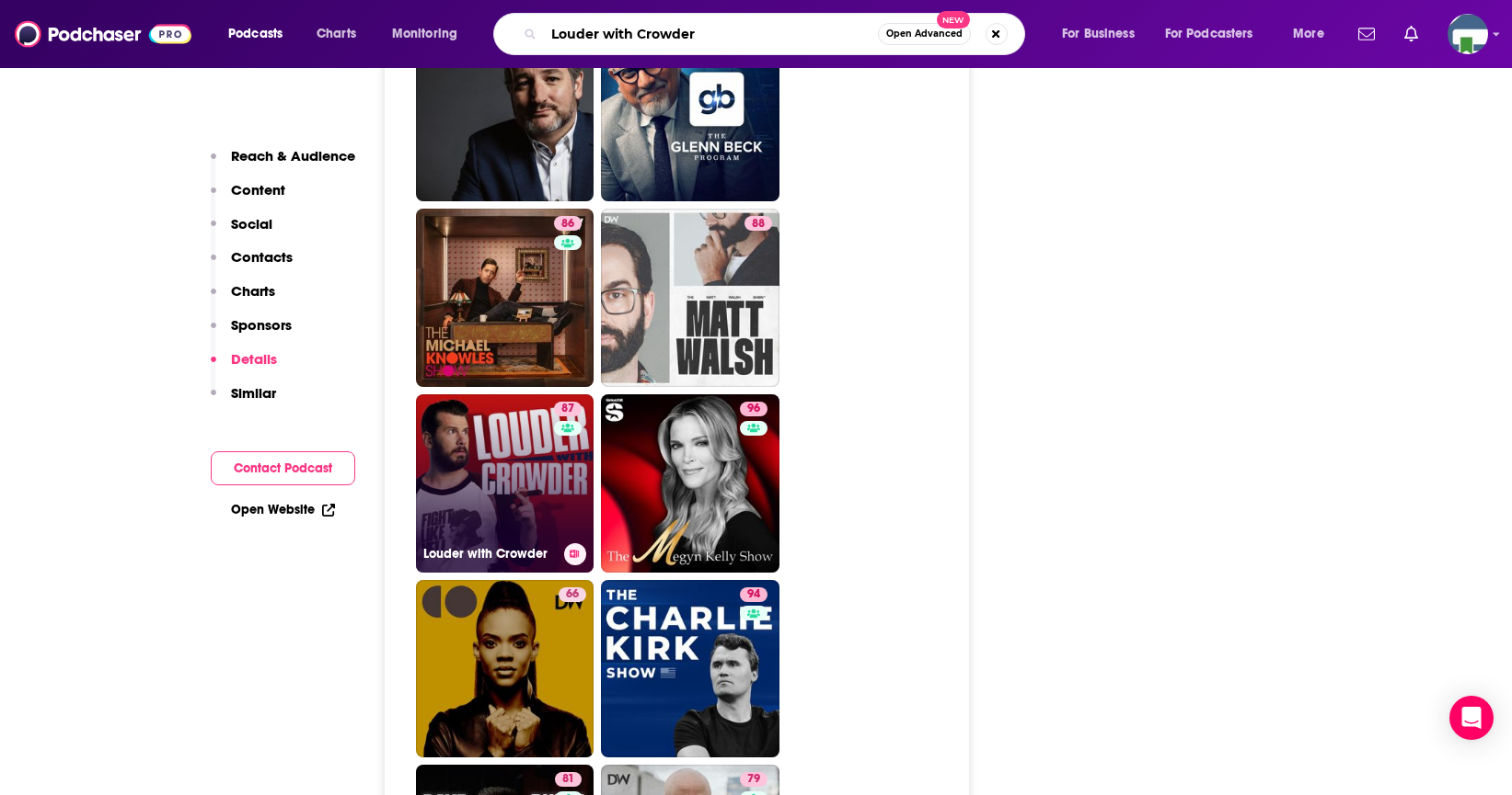
type input "Louder with Crowder"
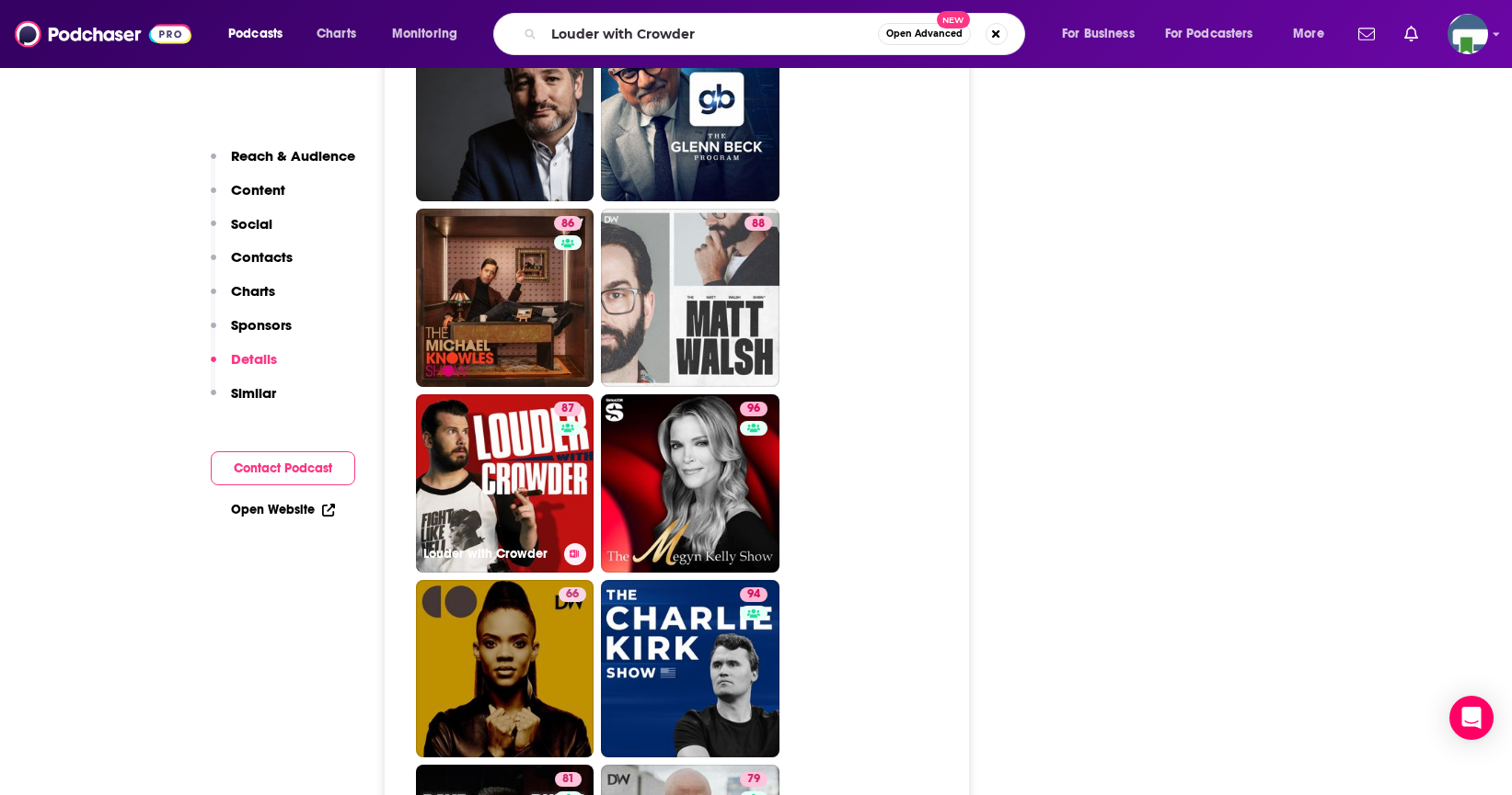
click at [488, 394] on link "87 Louder with [PERSON_NAME]" at bounding box center [505, 483] width 179 height 179
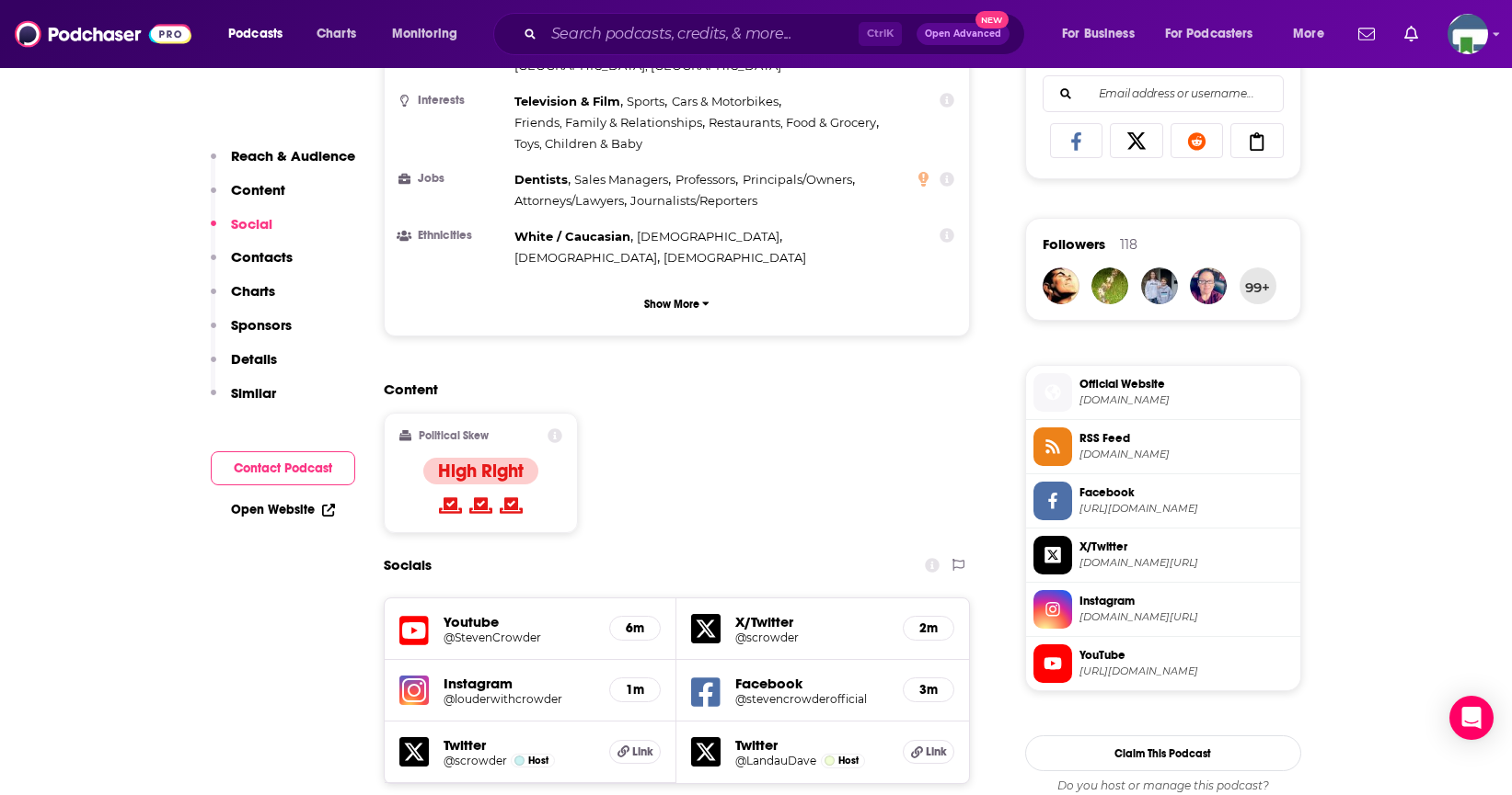
scroll to position [1380, 0]
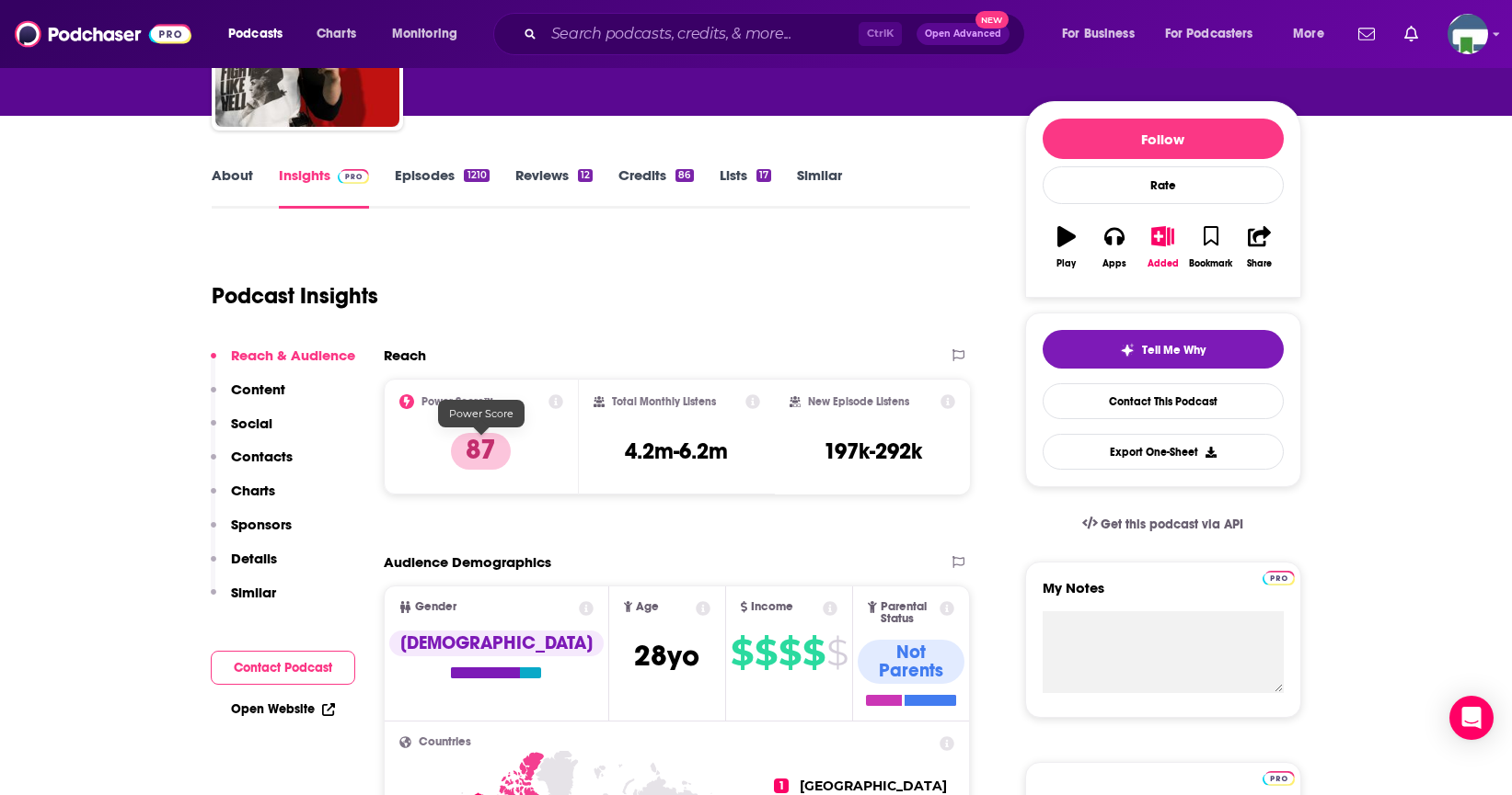
scroll to position [0, 0]
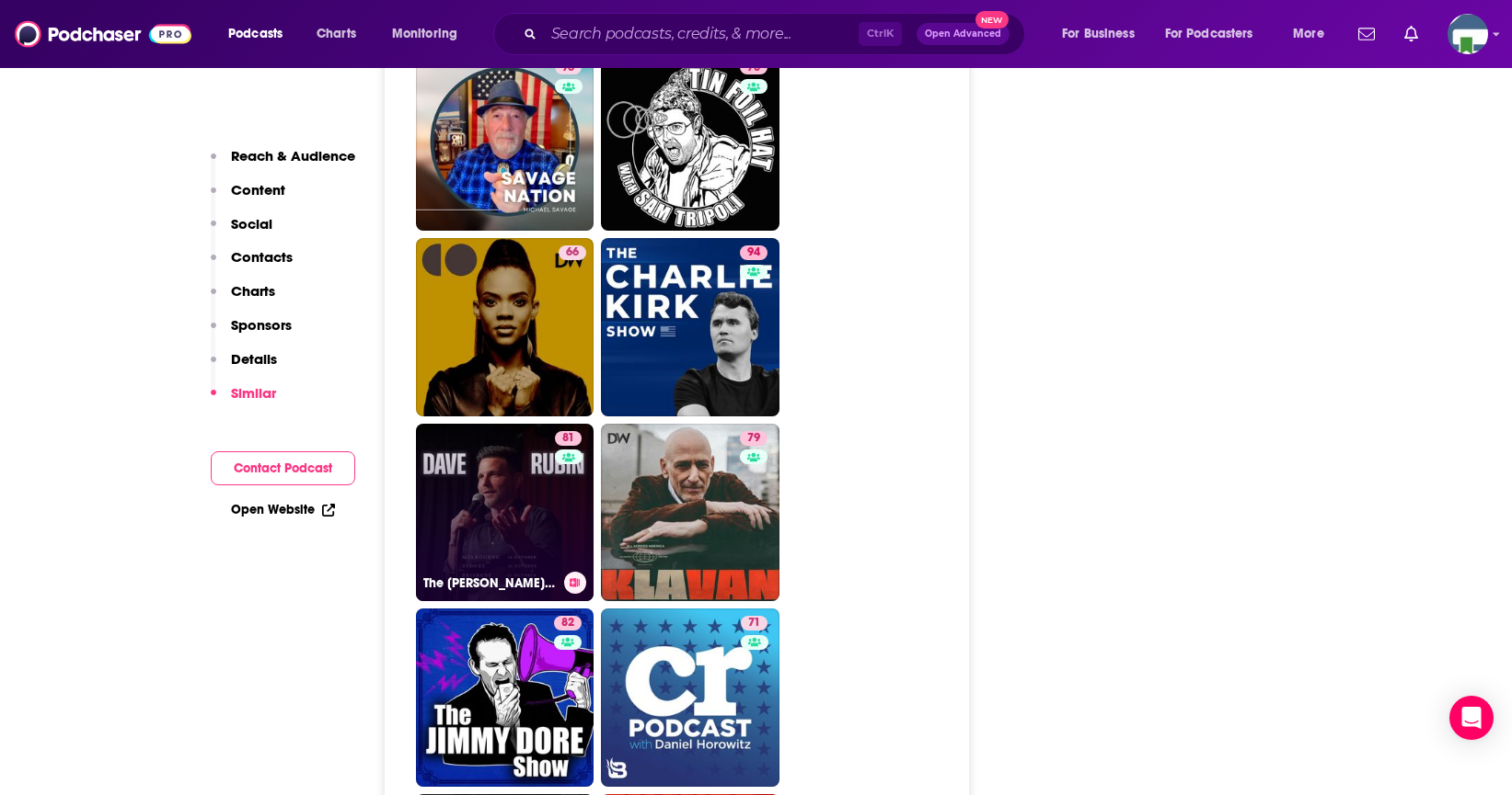
scroll to position [4598, 0]
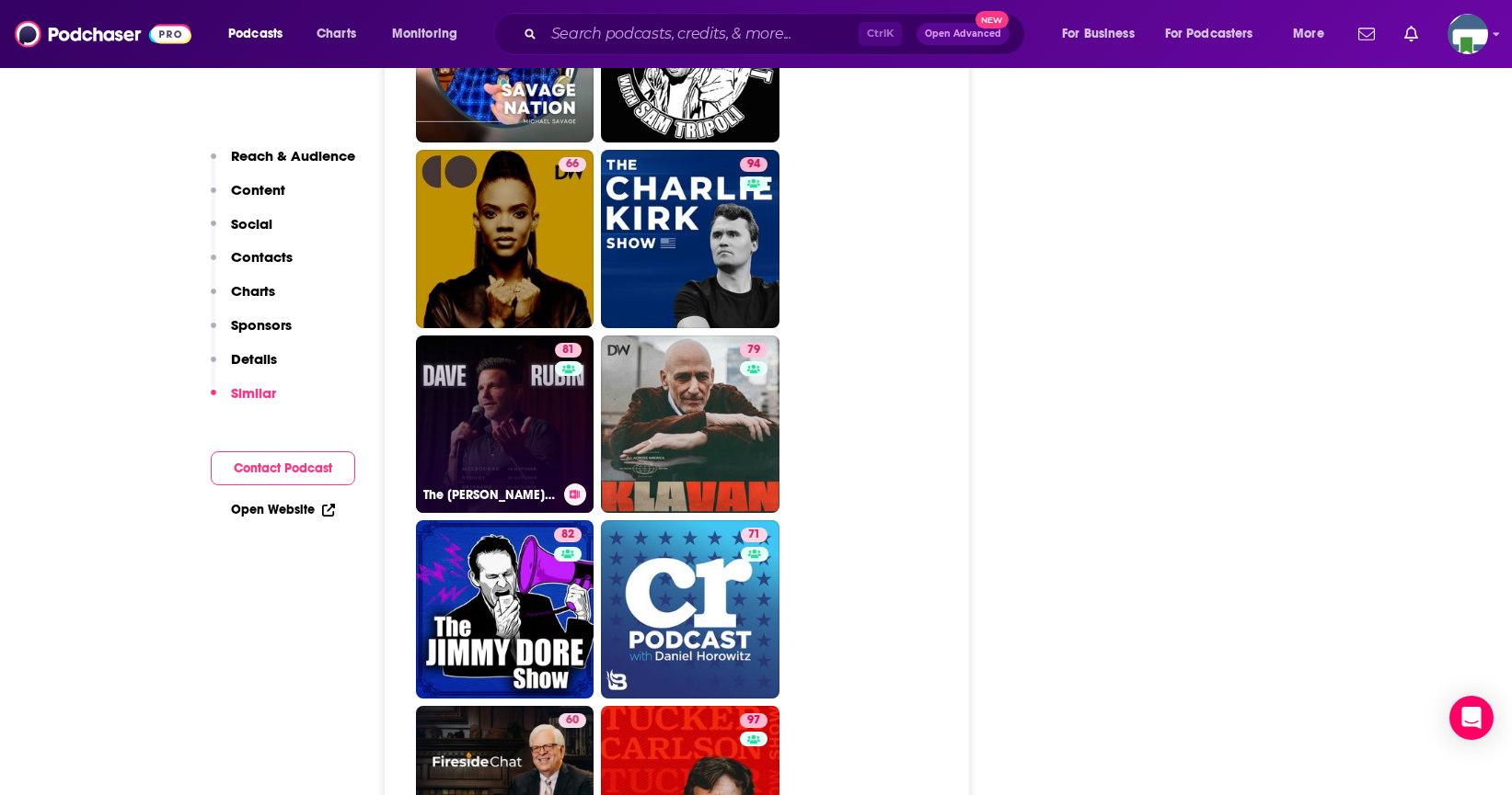
click at [516, 336] on link "81 The [PERSON_NAME] Report" at bounding box center [505, 426] width 179 height 179
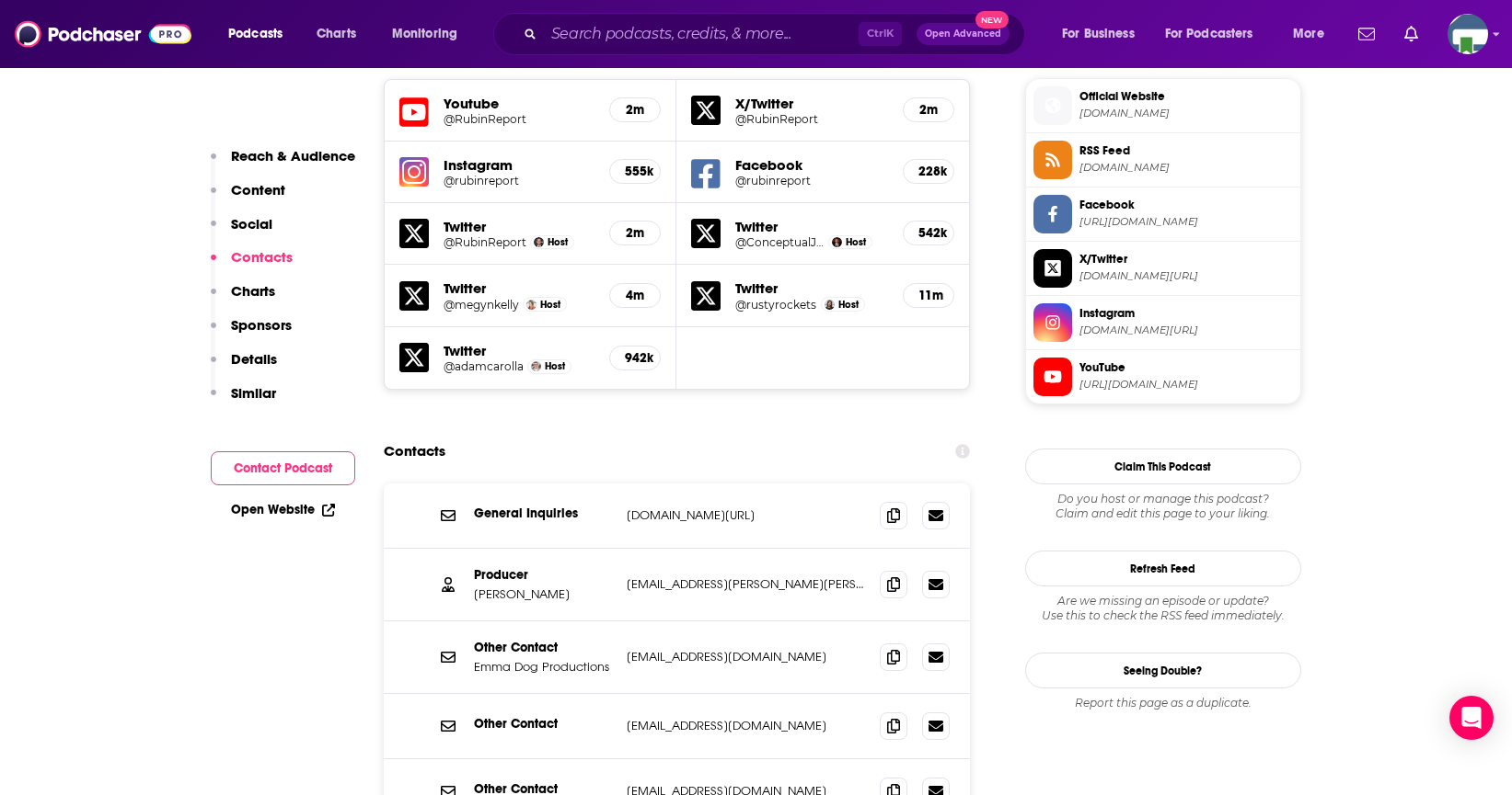
scroll to position [1656, 0]
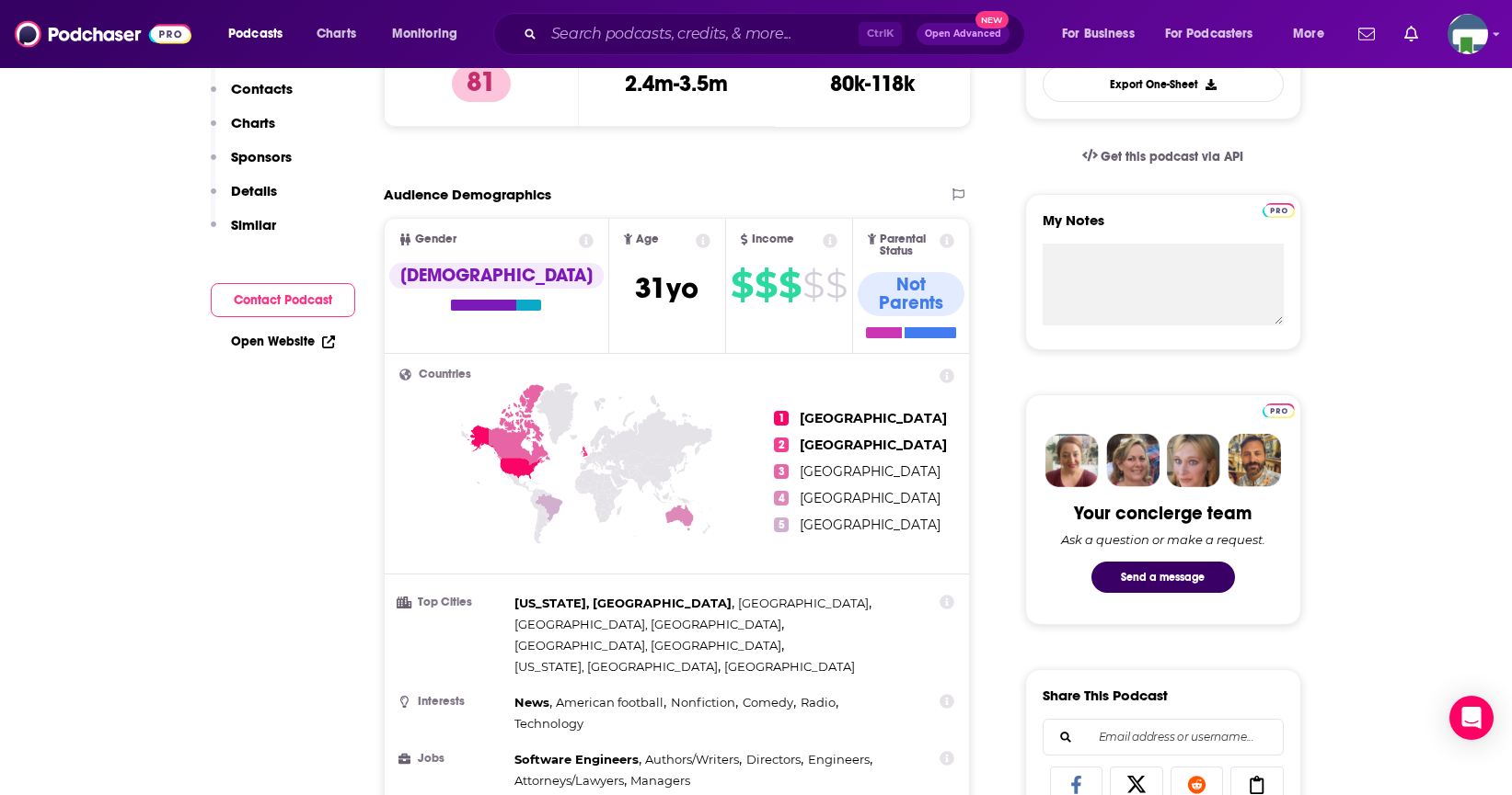
scroll to position [0, 0]
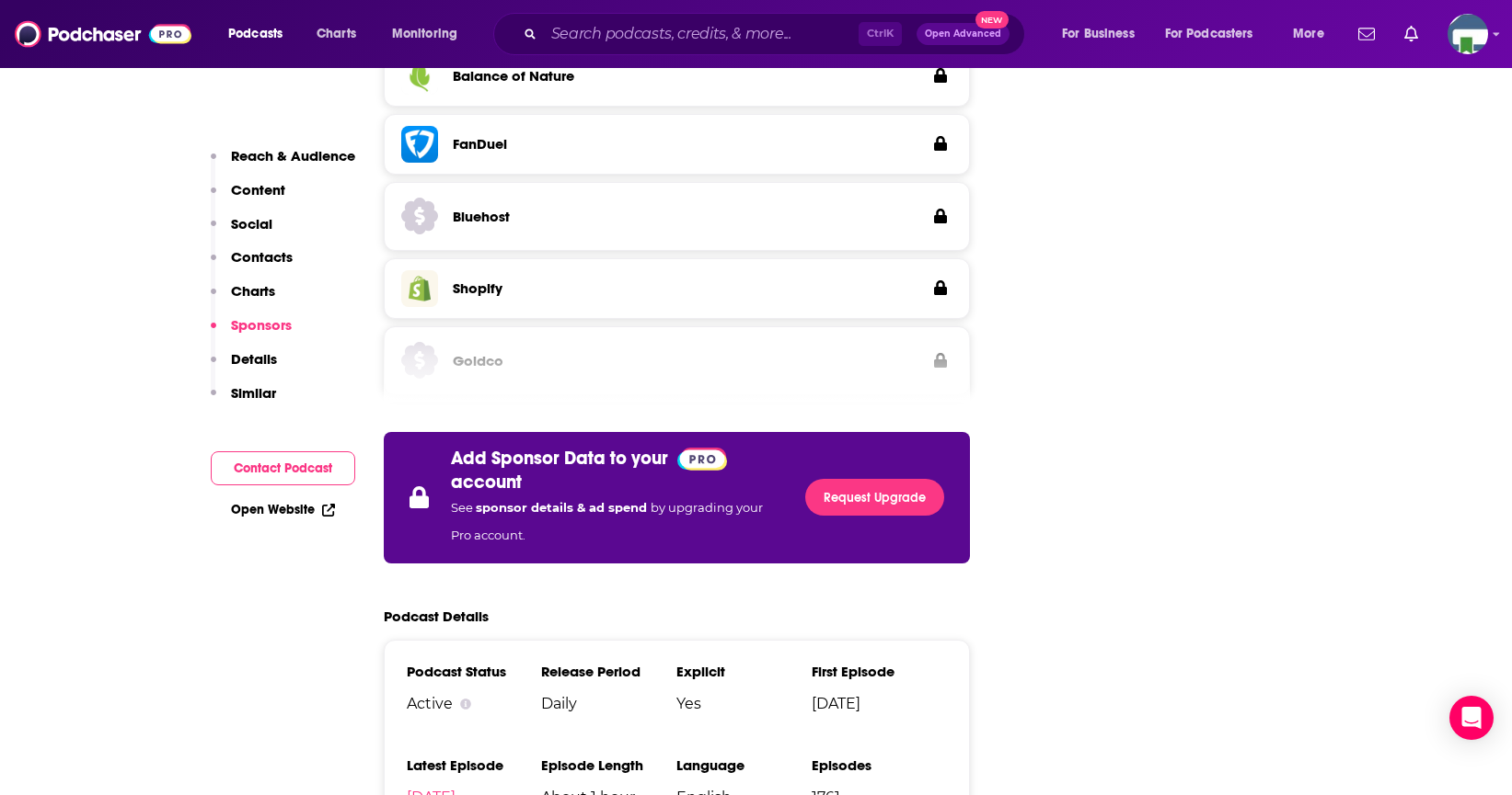
scroll to position [3954, 0]
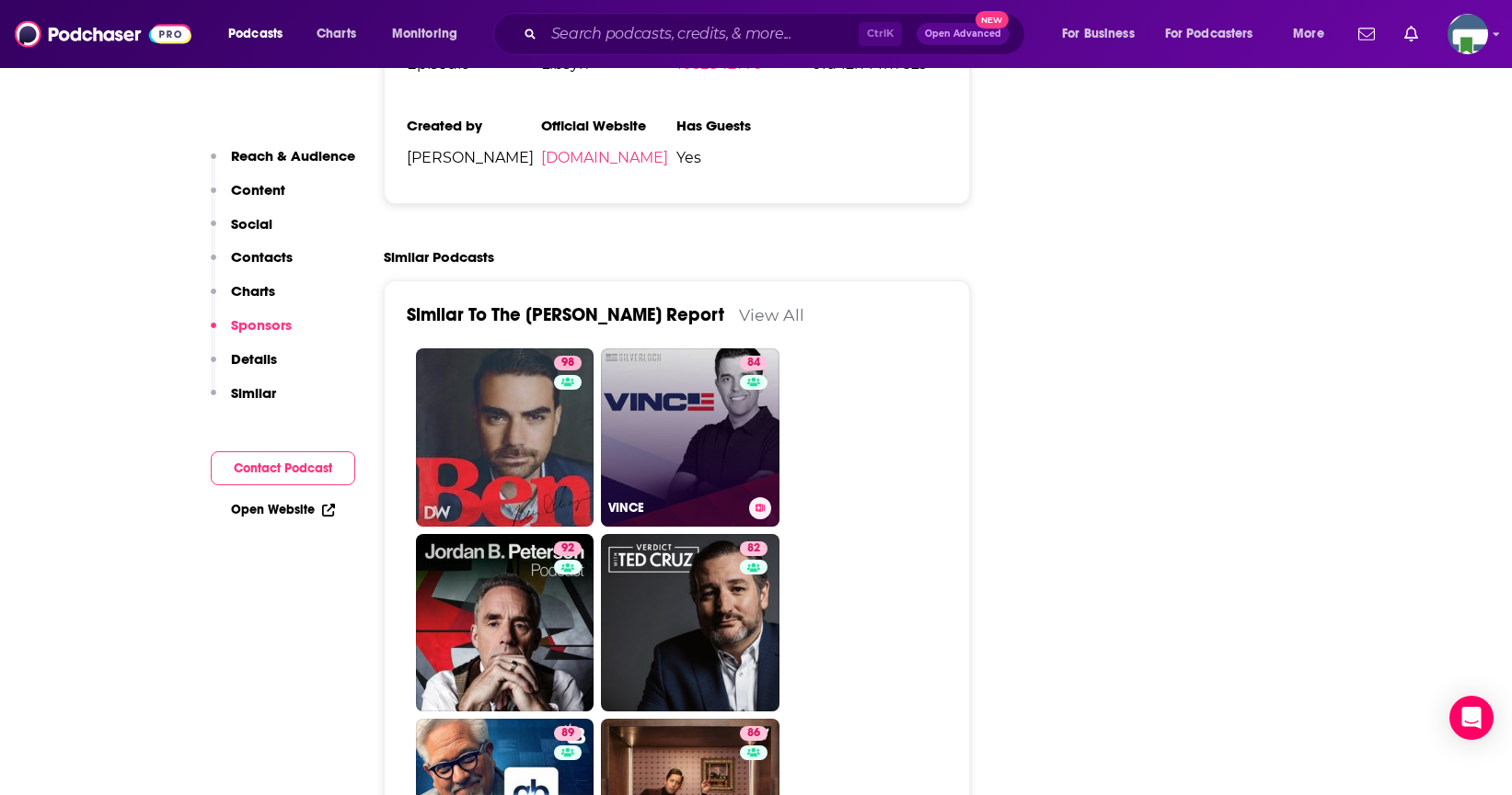
click at [701, 379] on link "84 [PERSON_NAME]" at bounding box center [690, 438] width 179 height 179
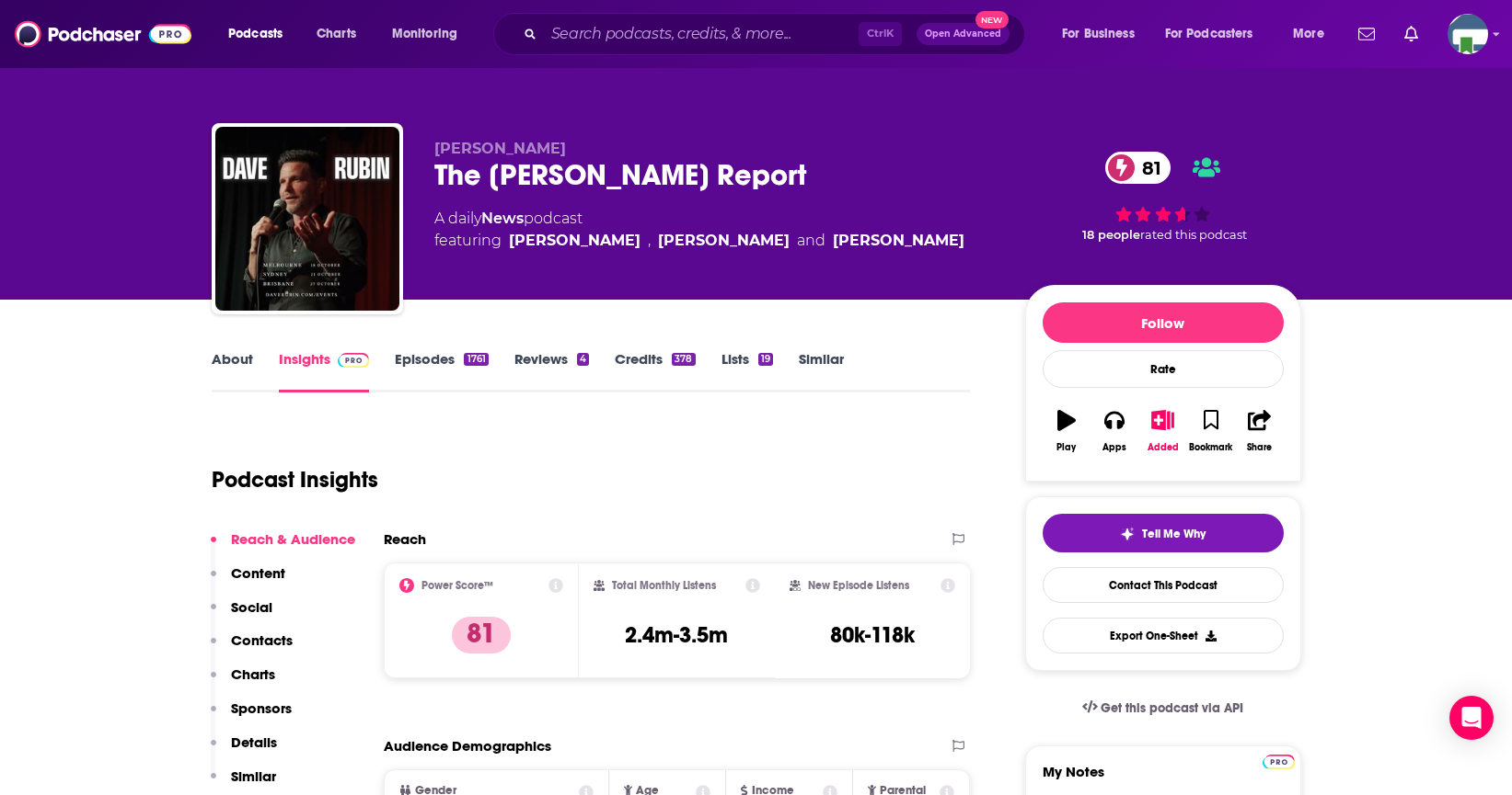
type input "[URL][DOMAIN_NAME][PERSON_NAME]"
